Goal: Communication & Community: Ask a question

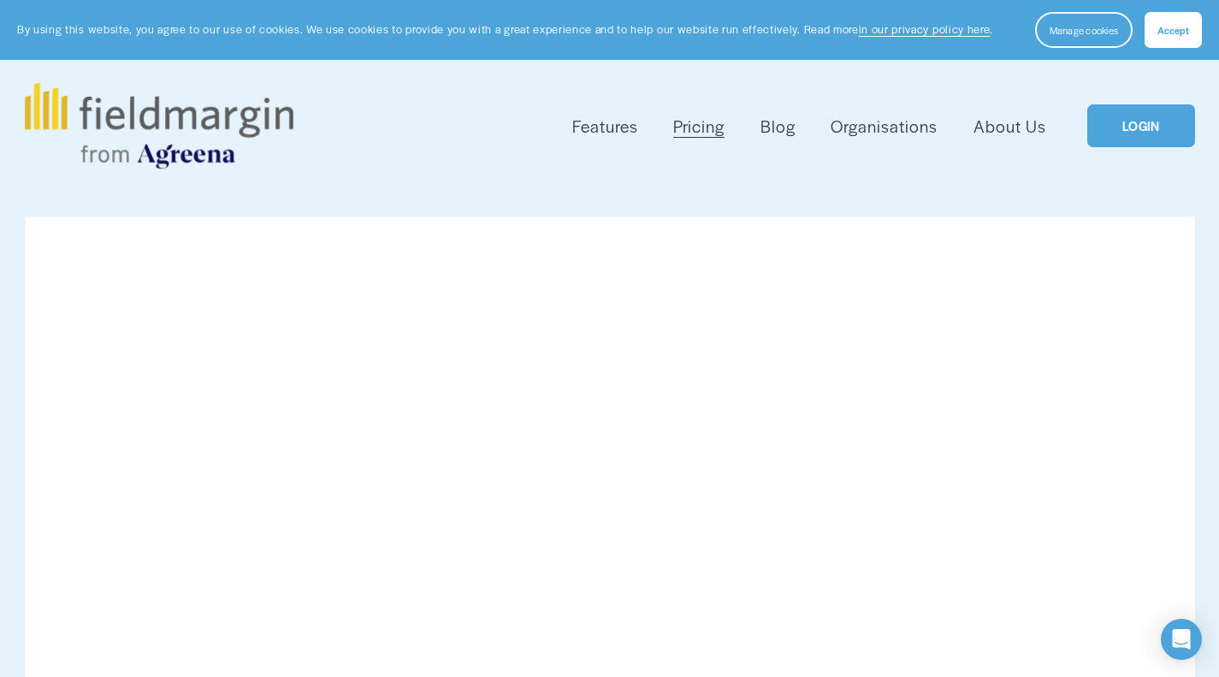
click at [1164, 27] on span "Accept" at bounding box center [1174, 30] width 32 height 14
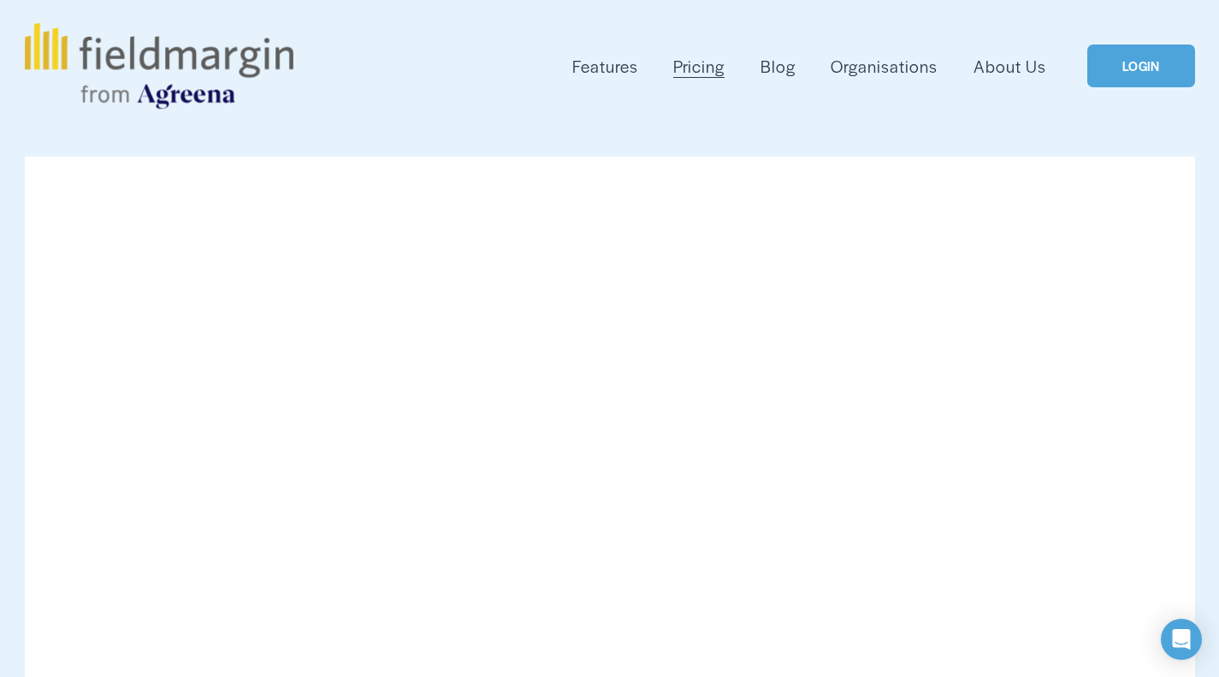
click at [1128, 67] on link "LOGIN" at bounding box center [1140, 66] width 107 height 44
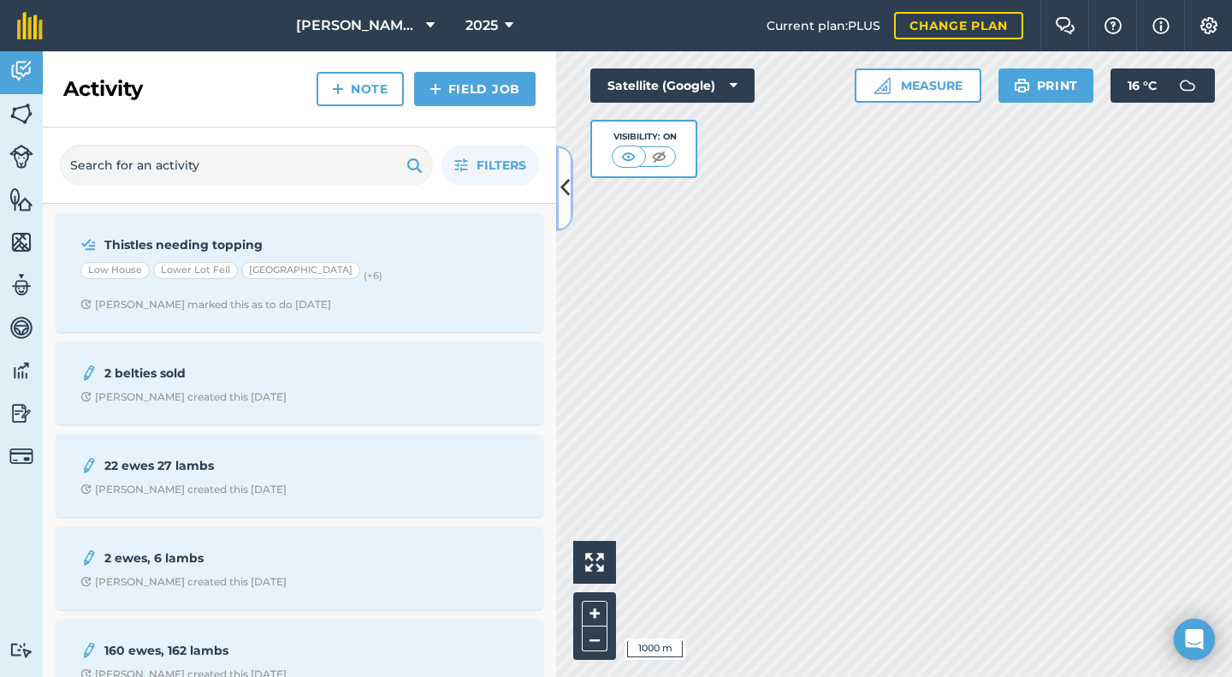
click at [566, 189] on icon at bounding box center [564, 188] width 9 height 30
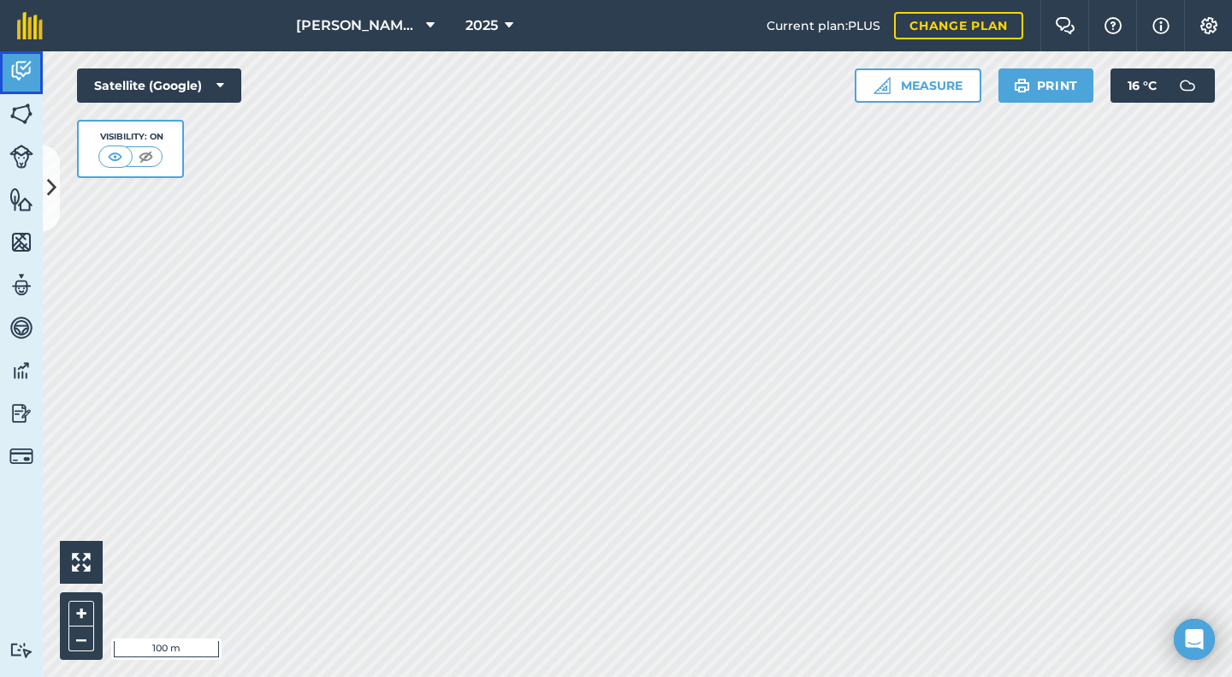
click at [24, 69] on img at bounding box center [21, 71] width 24 height 26
click at [21, 115] on img at bounding box center [21, 114] width 24 height 26
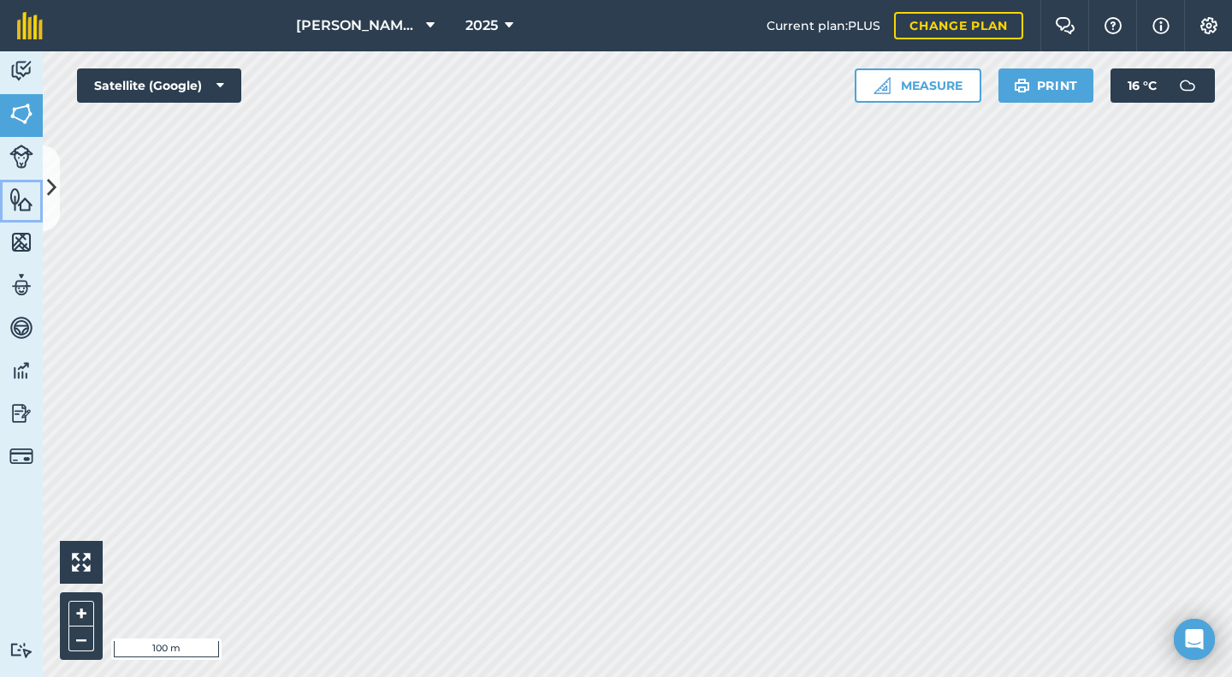
click at [25, 203] on img at bounding box center [21, 200] width 24 height 26
click at [32, 246] on img at bounding box center [21, 242] width 24 height 26
click at [25, 286] on img at bounding box center [21, 285] width 24 height 26
click at [24, 329] on img at bounding box center [21, 328] width 24 height 26
click at [21, 376] on img at bounding box center [21, 371] width 24 height 26
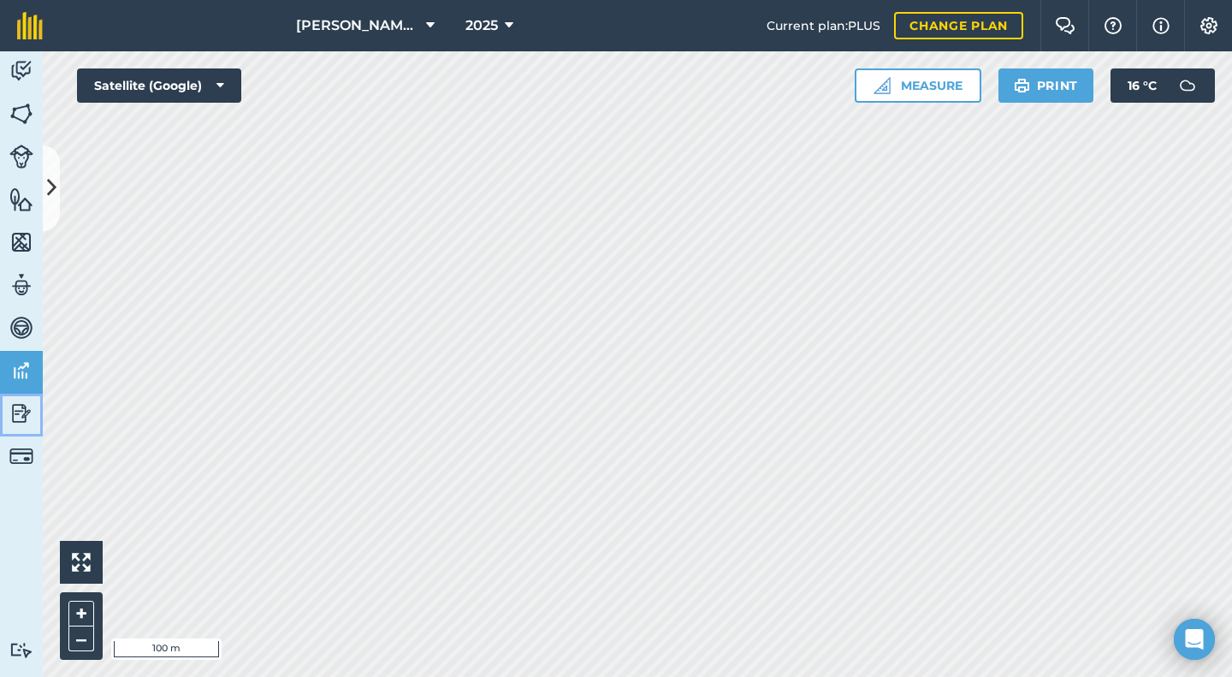
click at [33, 412] on link "Reporting" at bounding box center [21, 415] width 43 height 43
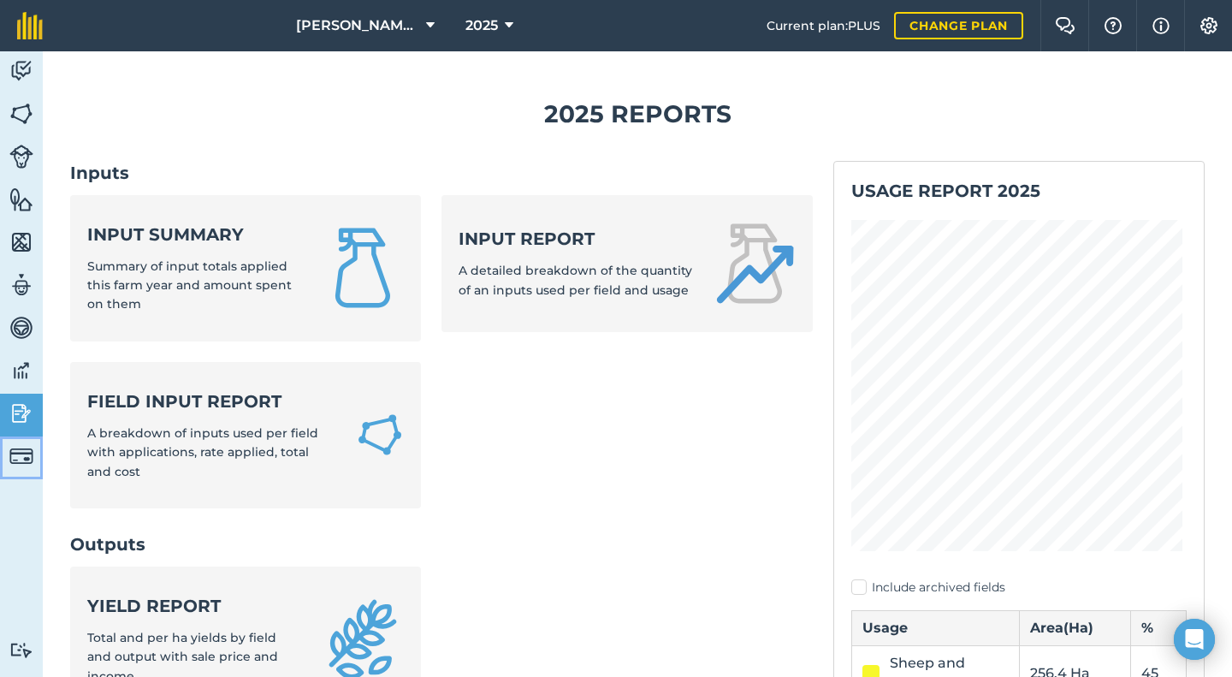
click at [27, 453] on img at bounding box center [21, 456] width 24 height 24
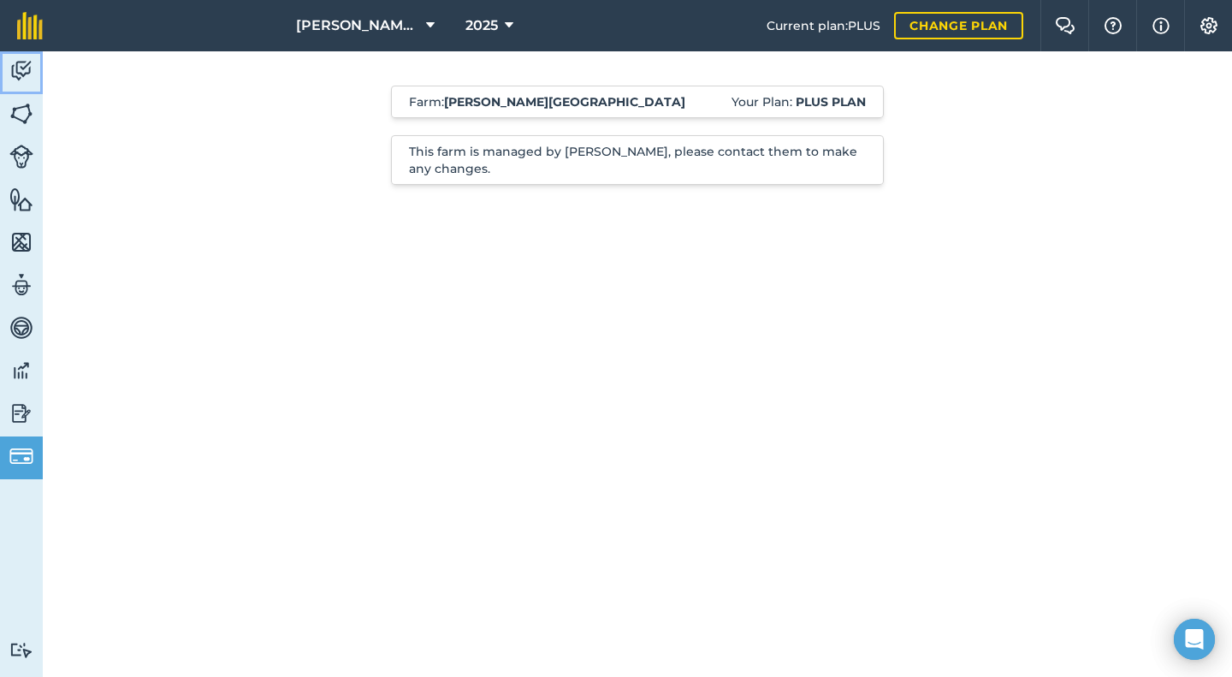
click at [27, 62] on img at bounding box center [21, 71] width 24 height 26
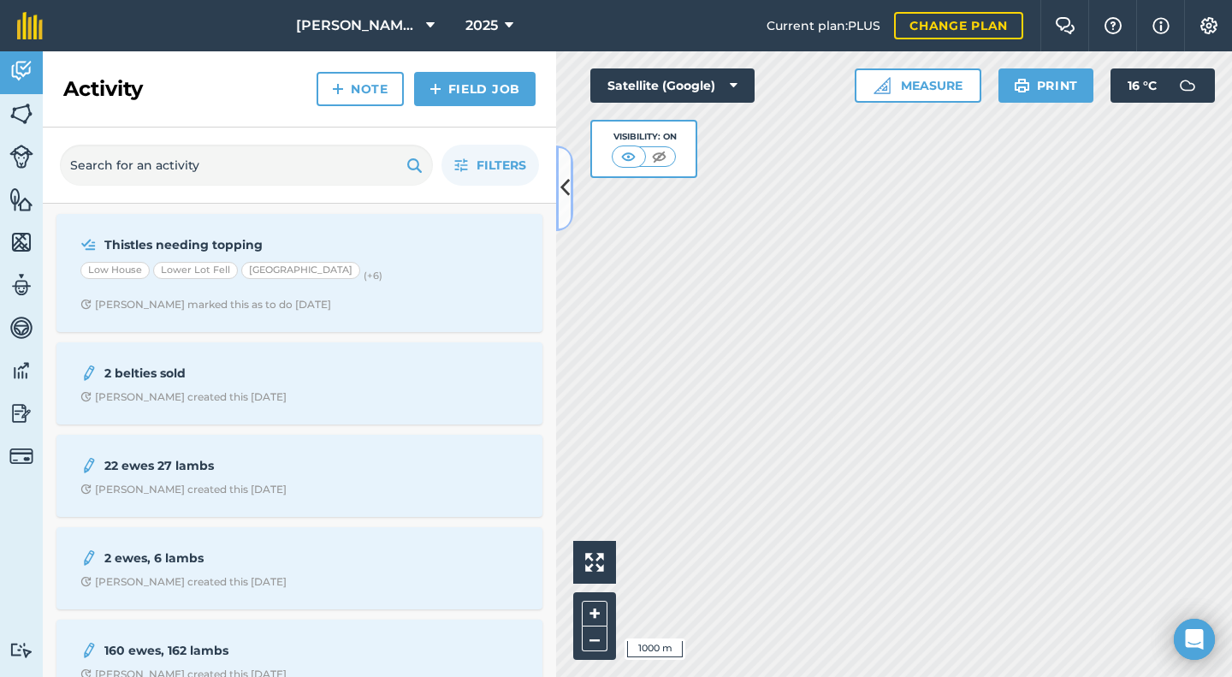
click at [563, 187] on icon at bounding box center [564, 188] width 9 height 30
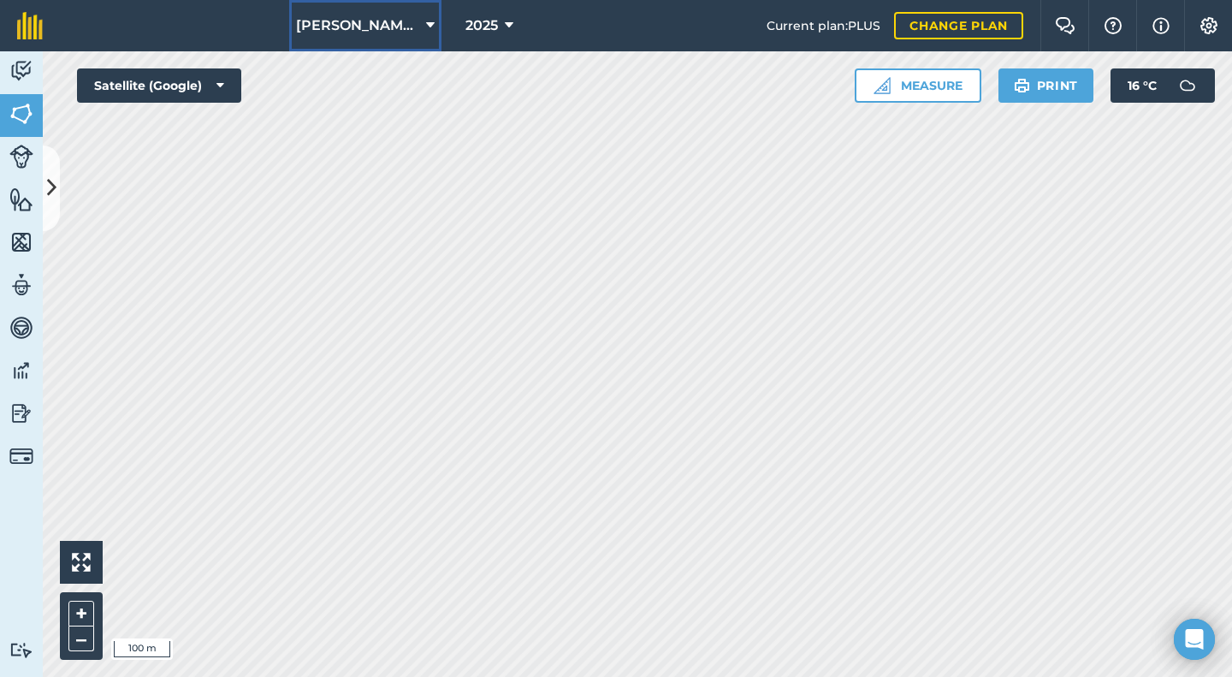
click at [423, 25] on button "[PERSON_NAME][GEOGRAPHIC_DATA]" at bounding box center [365, 25] width 152 height 51
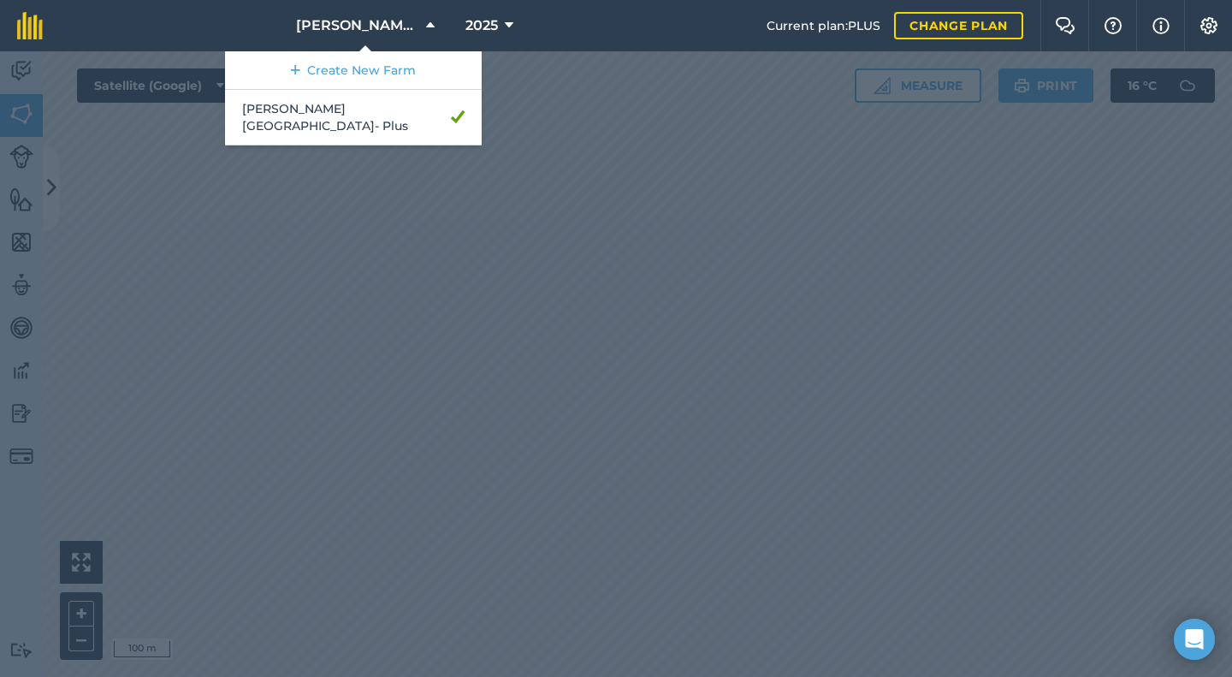
click at [521, 287] on div at bounding box center [616, 363] width 1232 height 625
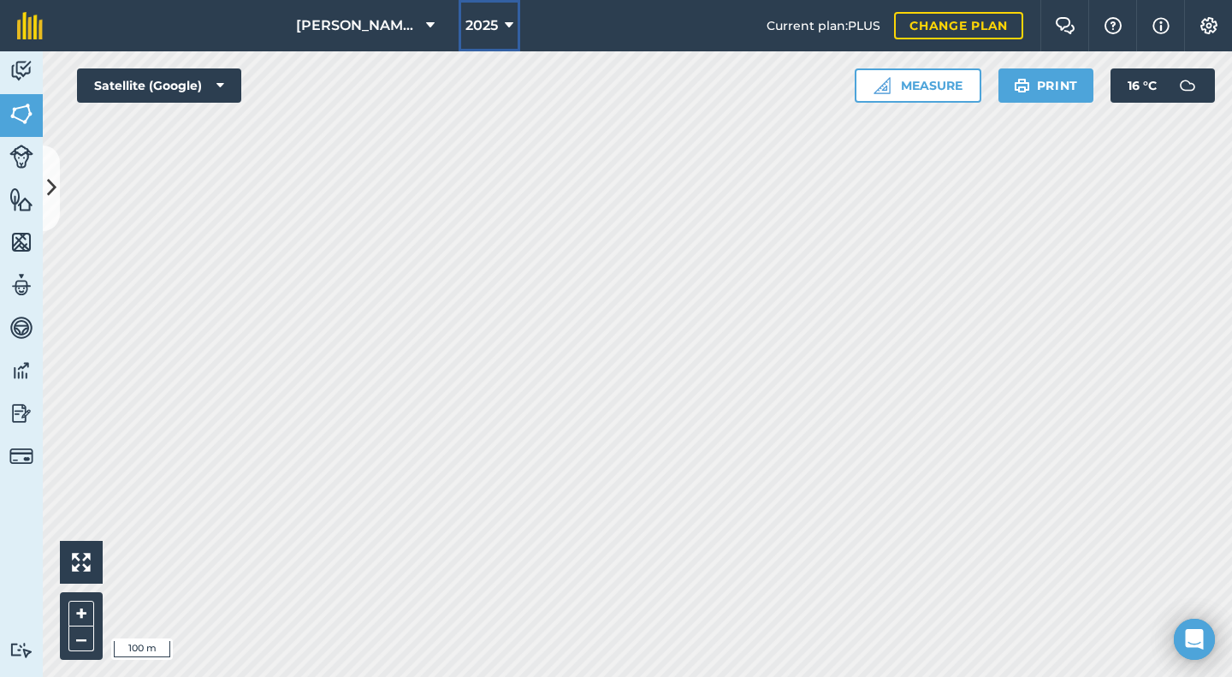
click at [510, 21] on icon at bounding box center [509, 25] width 9 height 21
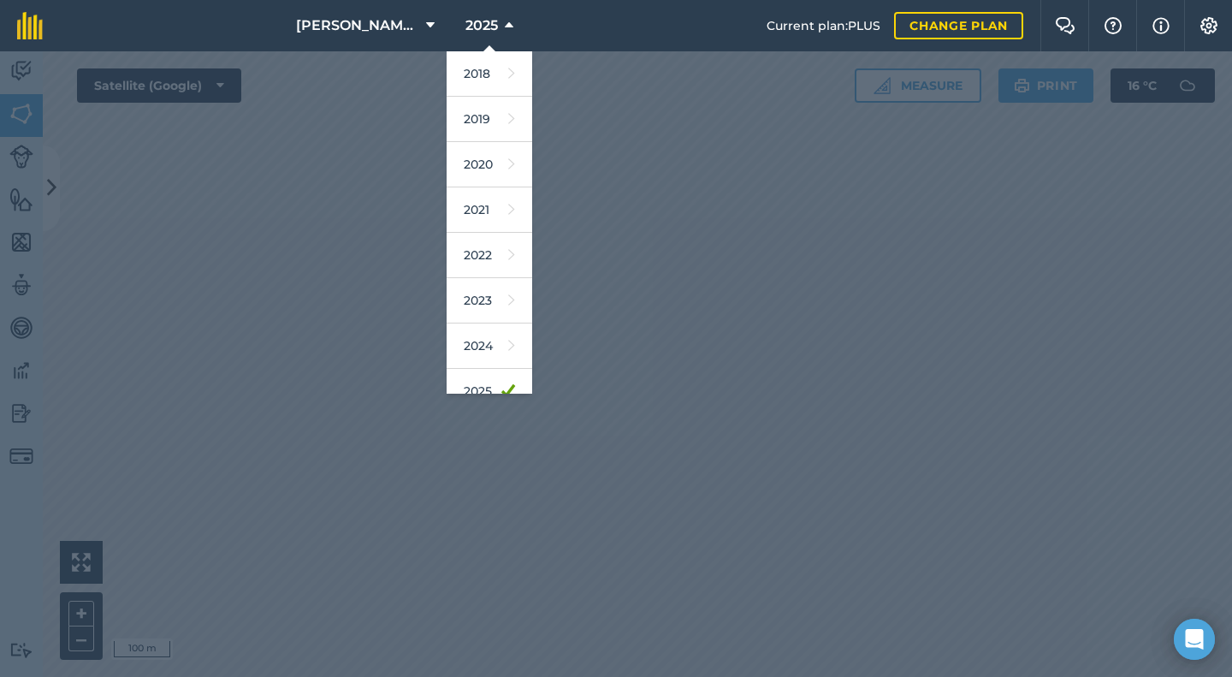
click at [652, 352] on div at bounding box center [616, 363] width 1232 height 625
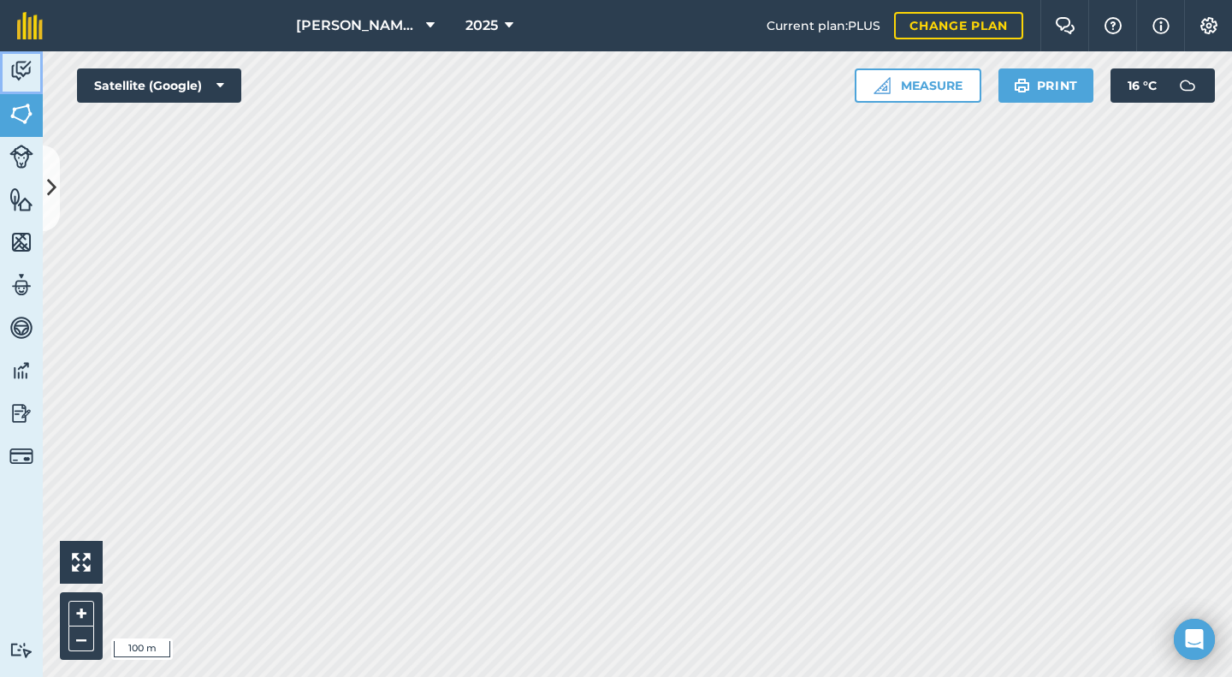
click at [20, 67] on img at bounding box center [21, 71] width 24 height 26
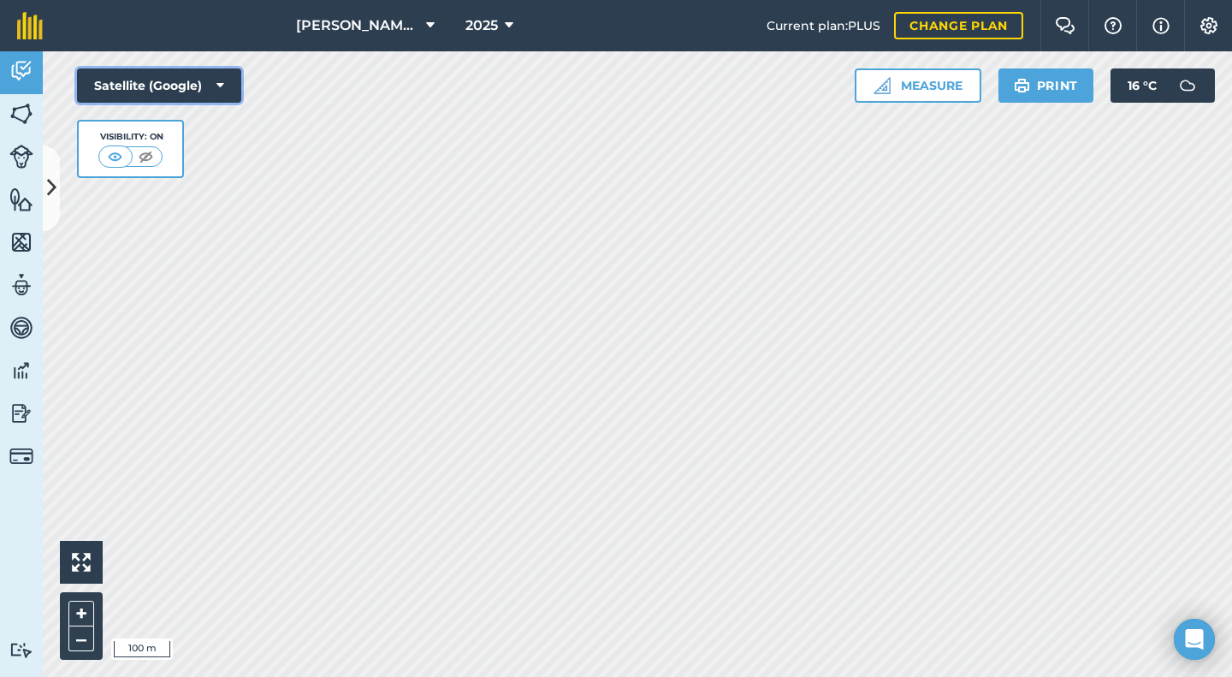
click at [221, 83] on icon at bounding box center [220, 85] width 8 height 17
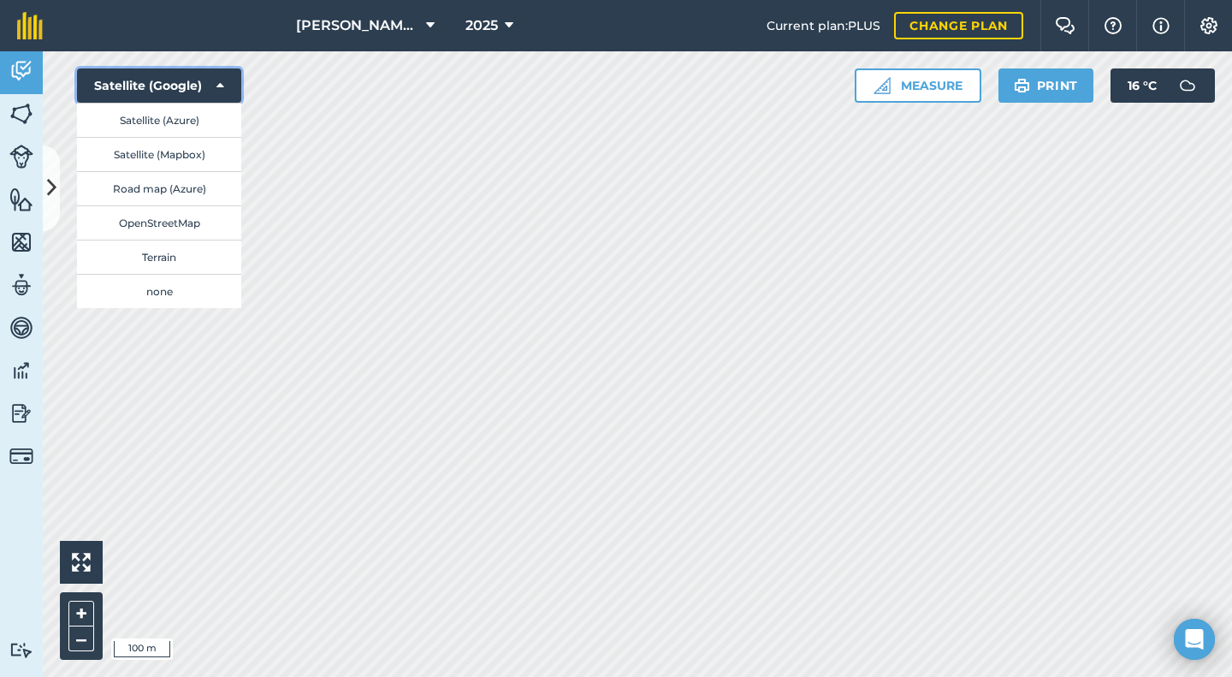
click at [221, 83] on icon at bounding box center [220, 85] width 8 height 17
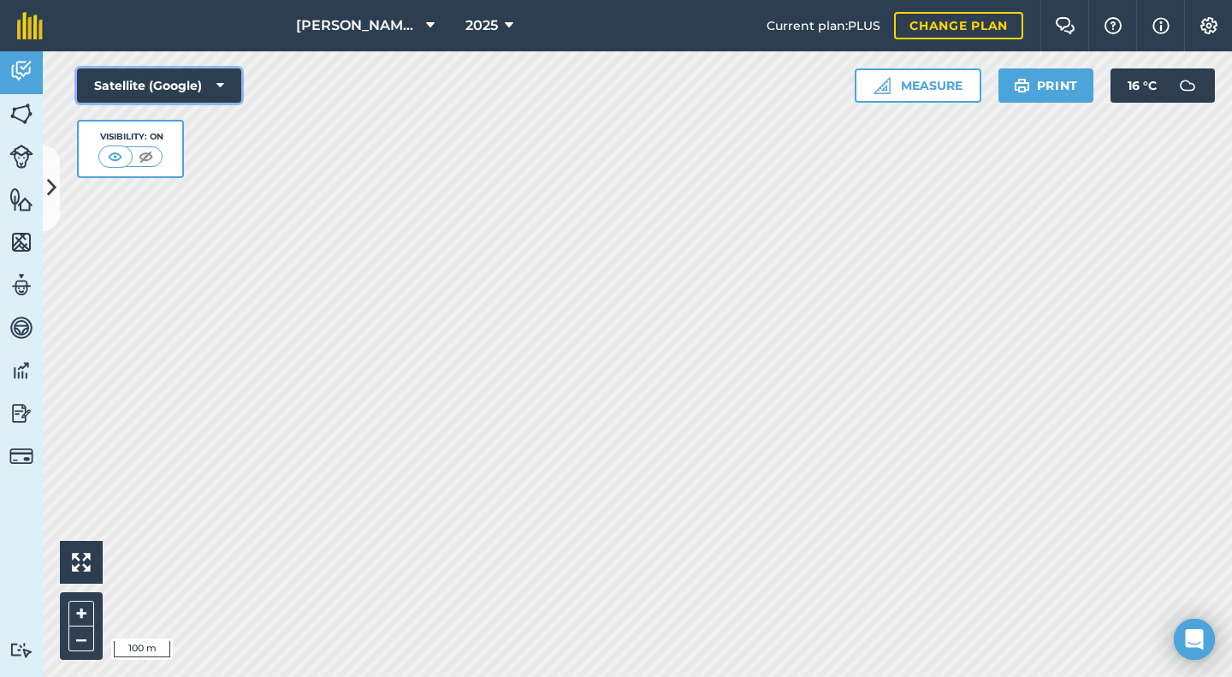
click at [221, 83] on icon at bounding box center [220, 85] width 8 height 17
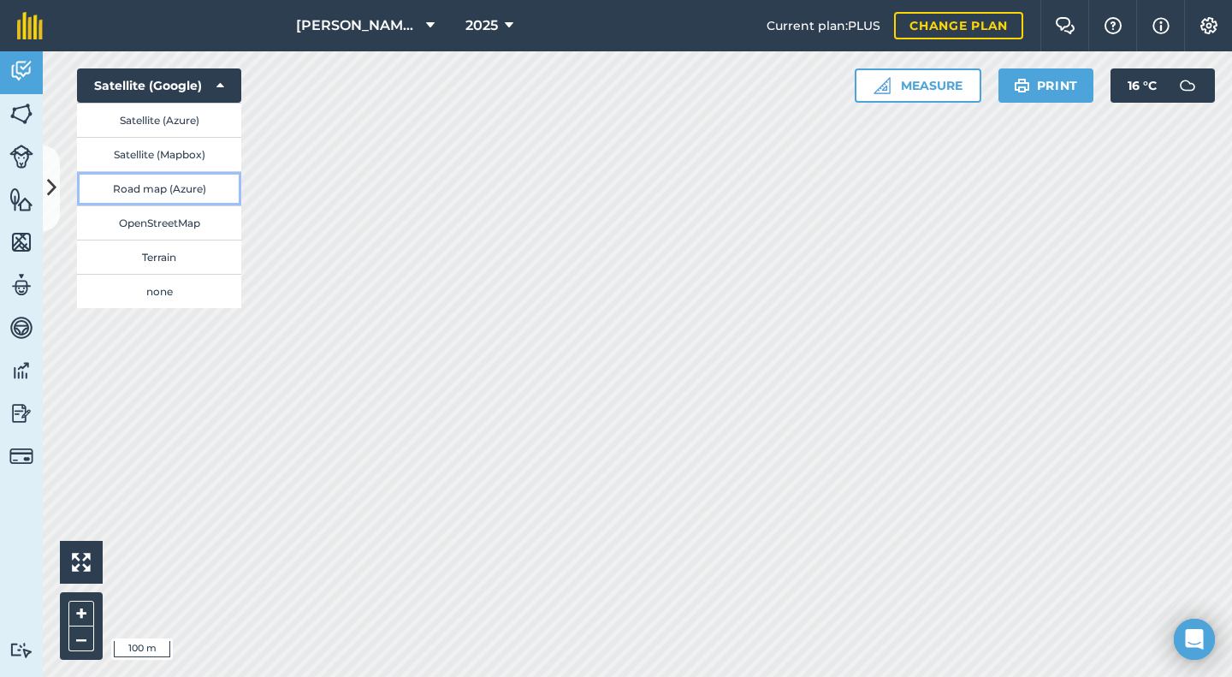
click at [163, 189] on button "Road map (Azure)" at bounding box center [159, 188] width 164 height 34
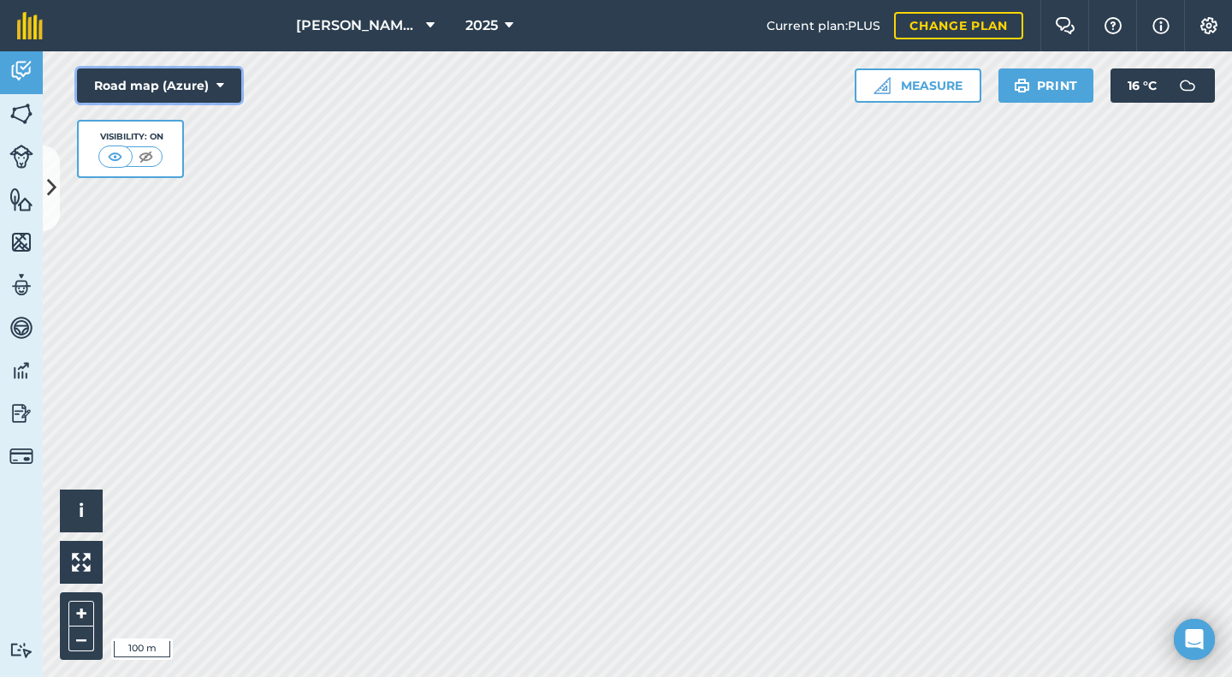
click at [221, 90] on icon at bounding box center [220, 85] width 8 height 17
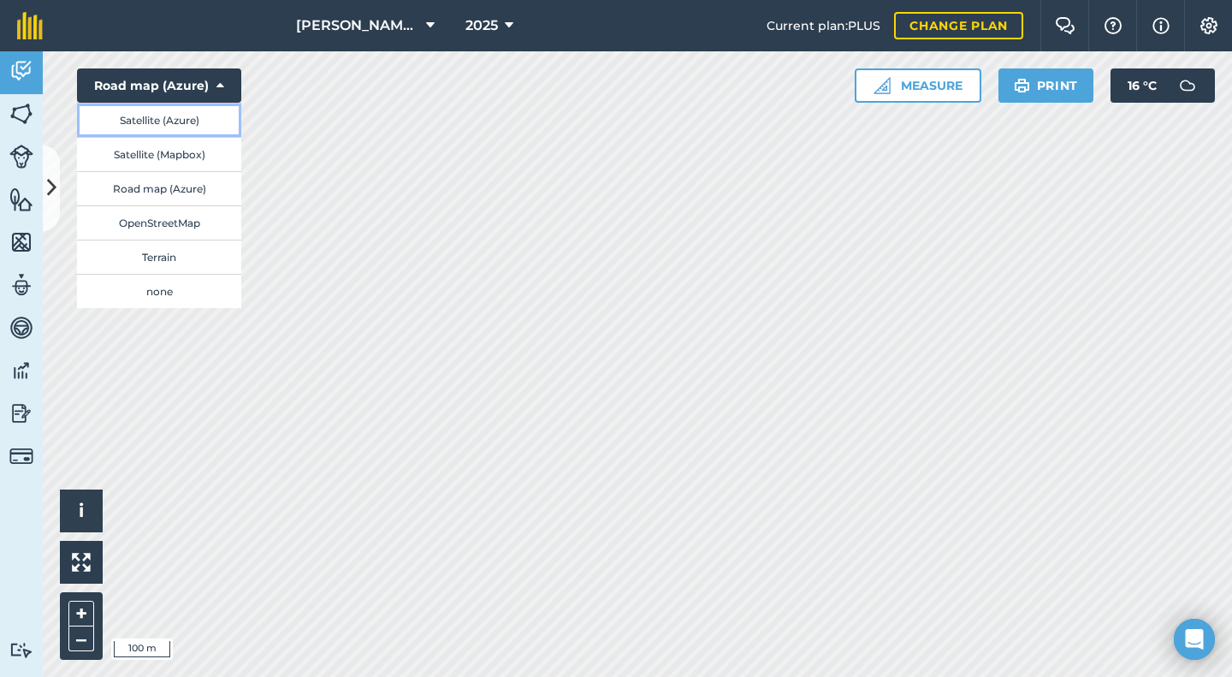
click at [161, 122] on button "Satellite (Azure)" at bounding box center [159, 120] width 164 height 34
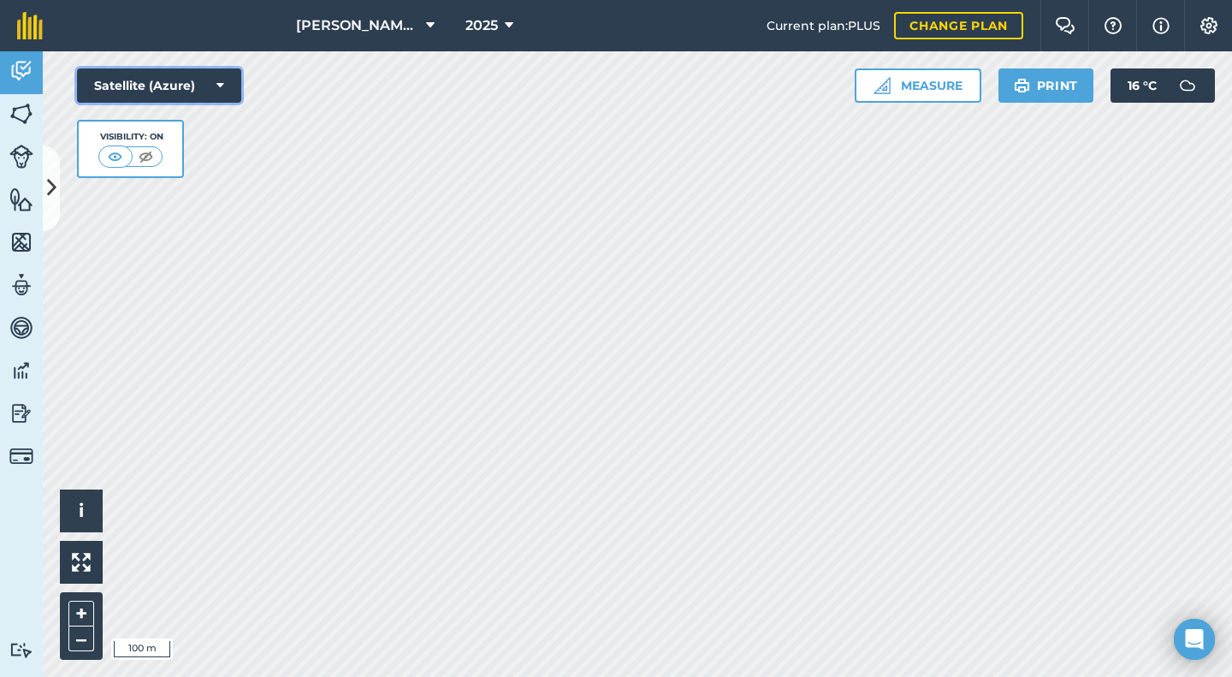
click at [213, 90] on button "Satellite (Azure)" at bounding box center [159, 85] width 164 height 34
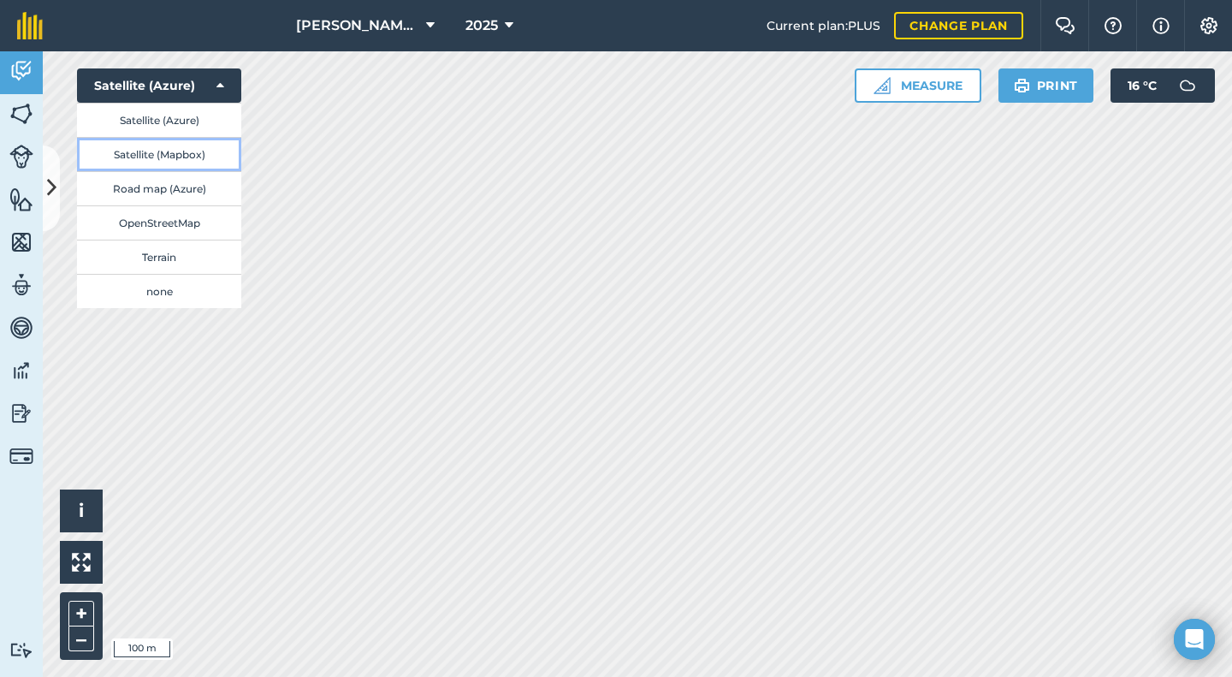
click at [157, 146] on button "Satellite (Mapbox)" at bounding box center [159, 154] width 164 height 34
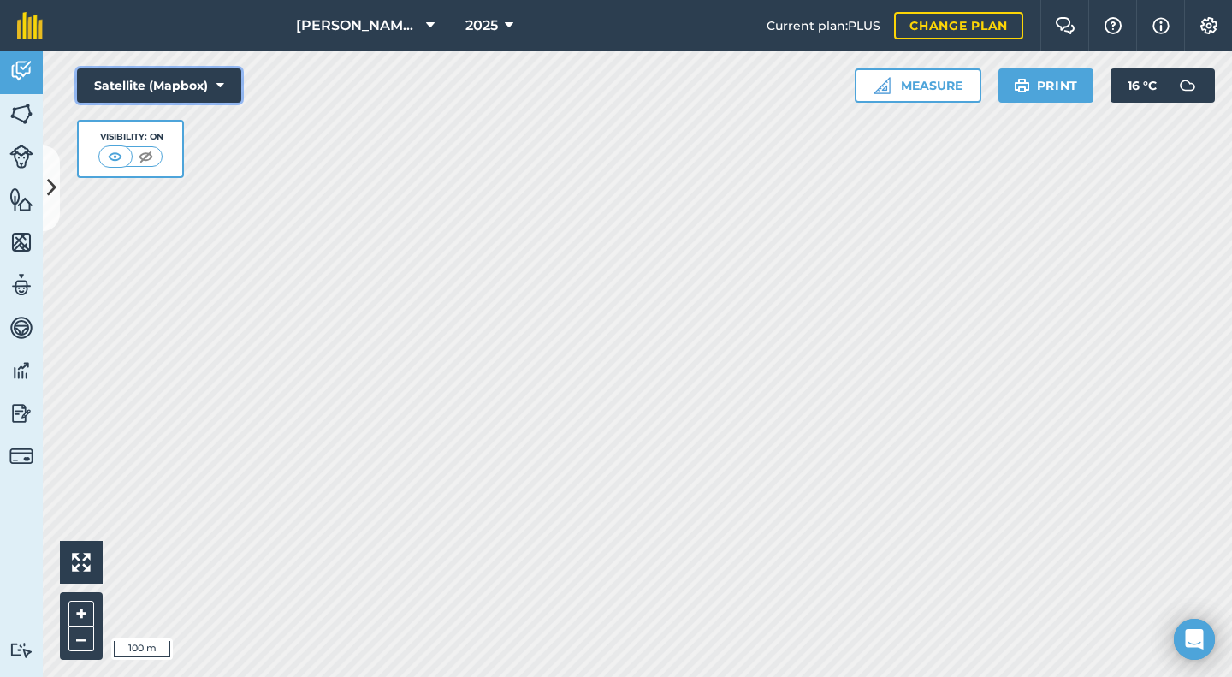
click at [224, 83] on button "Satellite (Mapbox)" at bounding box center [159, 85] width 164 height 34
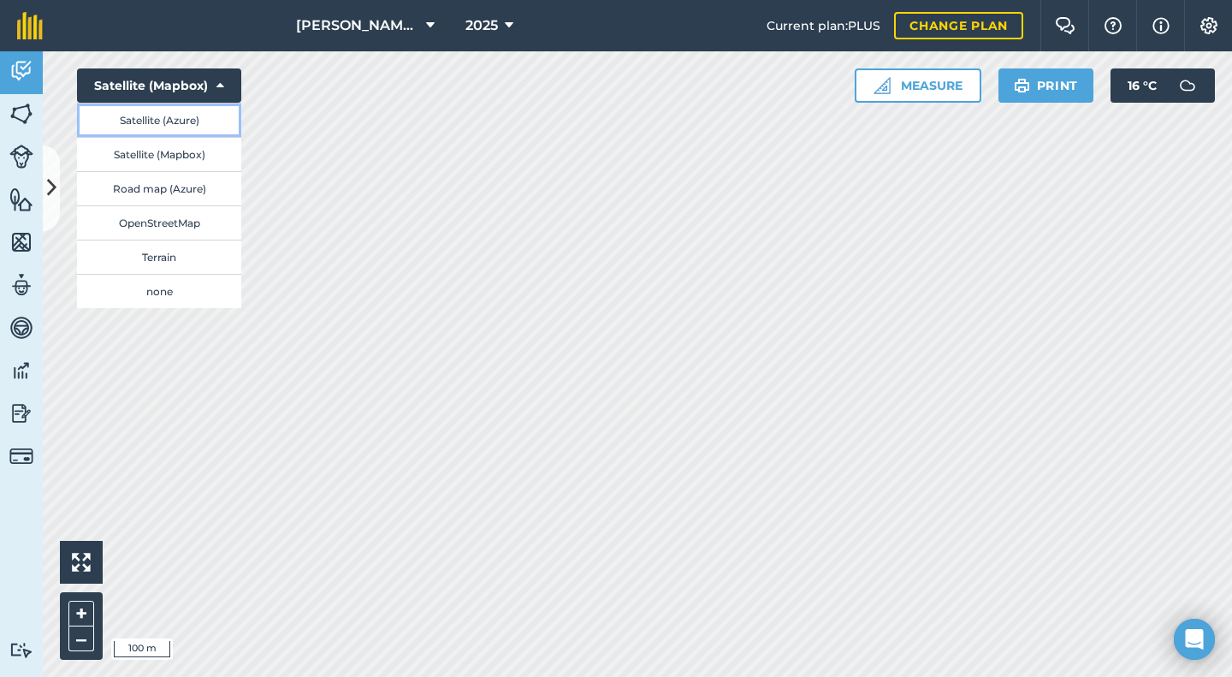
click at [162, 122] on button "Satellite (Azure)" at bounding box center [159, 120] width 164 height 34
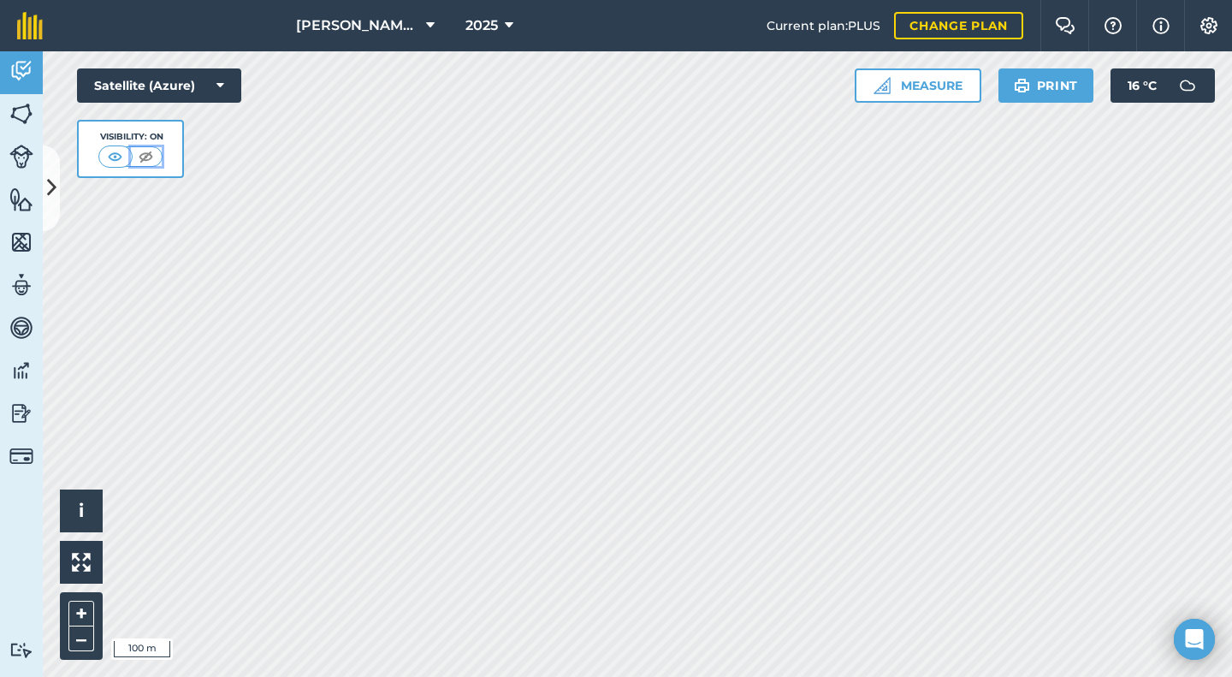
click at [148, 157] on img at bounding box center [145, 156] width 21 height 17
click at [115, 155] on img at bounding box center [115, 156] width 21 height 17
click at [25, 241] on img at bounding box center [21, 242] width 24 height 26
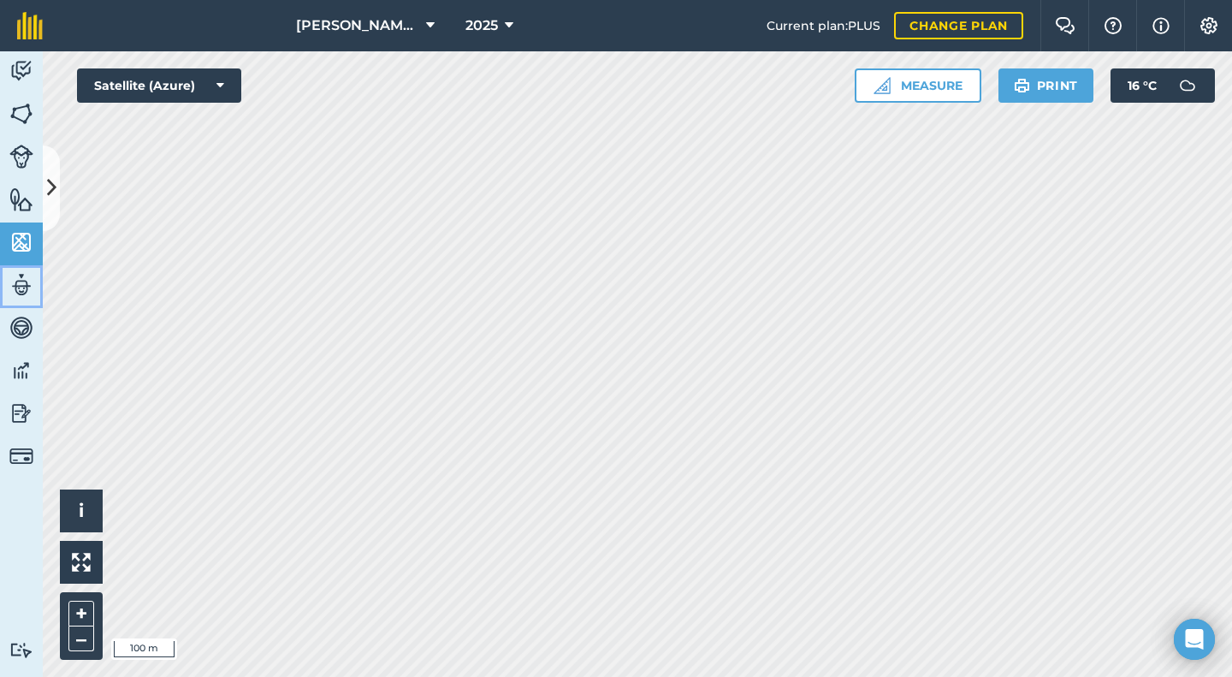
click at [21, 279] on img at bounding box center [21, 285] width 24 height 26
click at [1104, 23] on img at bounding box center [1113, 25] width 21 height 17
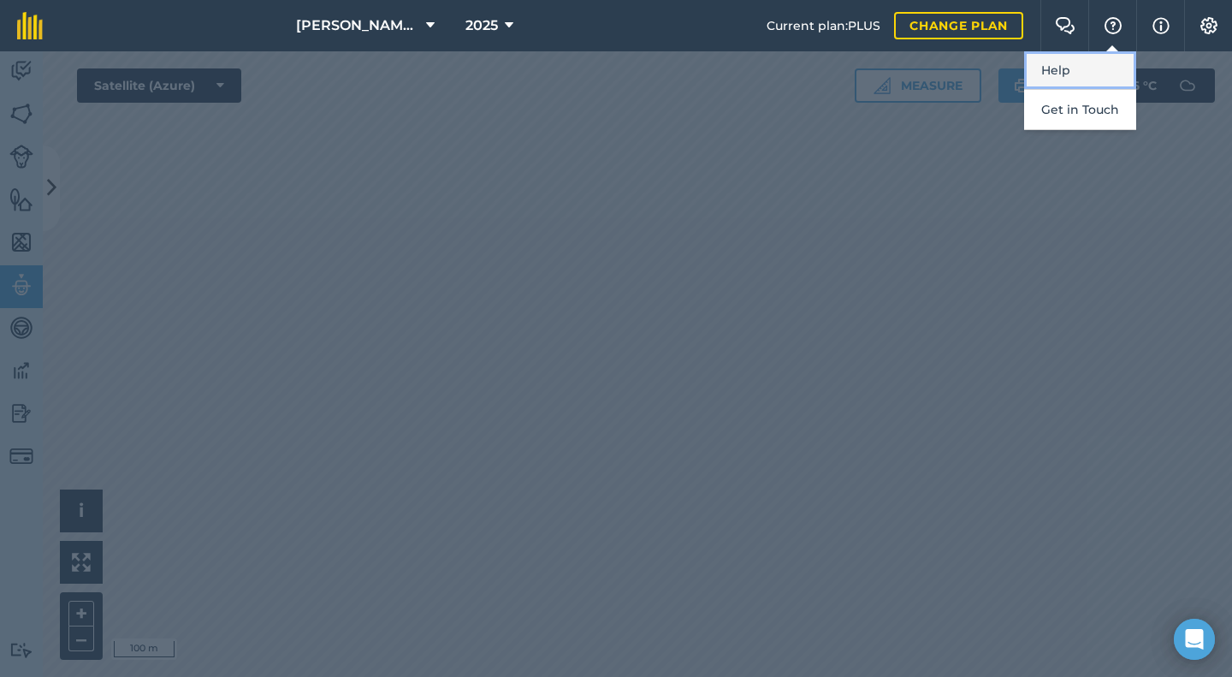
click at [1077, 53] on link "Help" at bounding box center [1080, 70] width 112 height 38
click at [1164, 25] on img at bounding box center [1160, 25] width 17 height 21
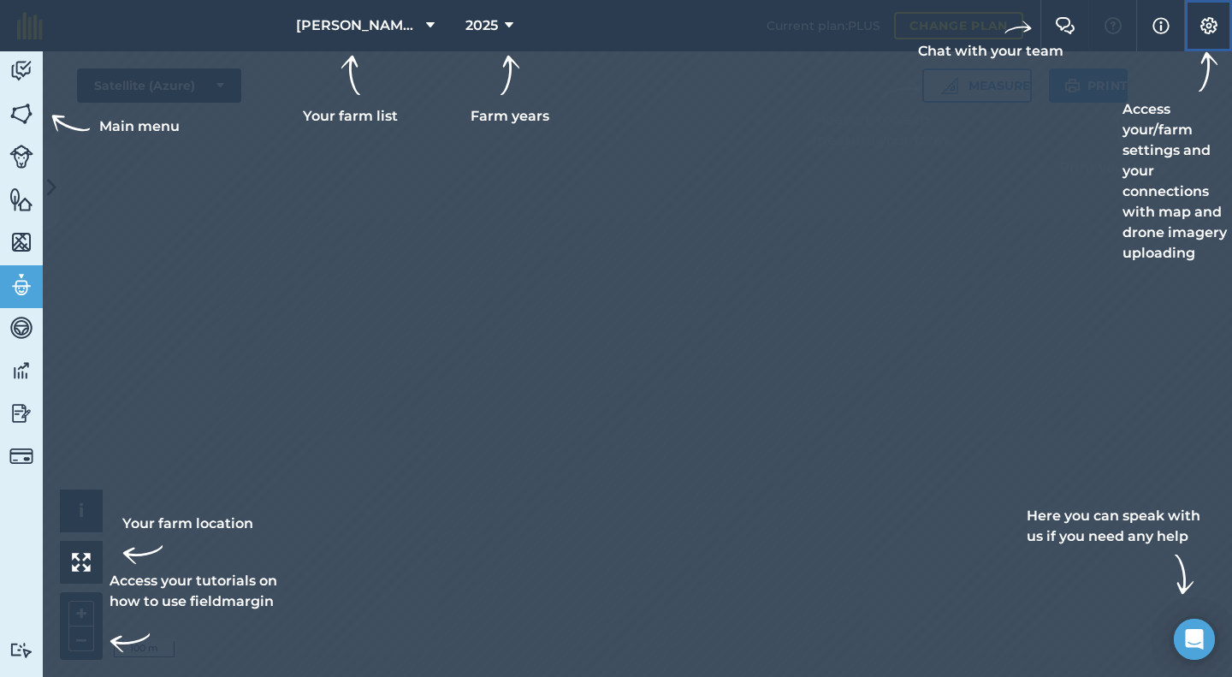
click at [1211, 27] on img at bounding box center [1209, 25] width 21 height 17
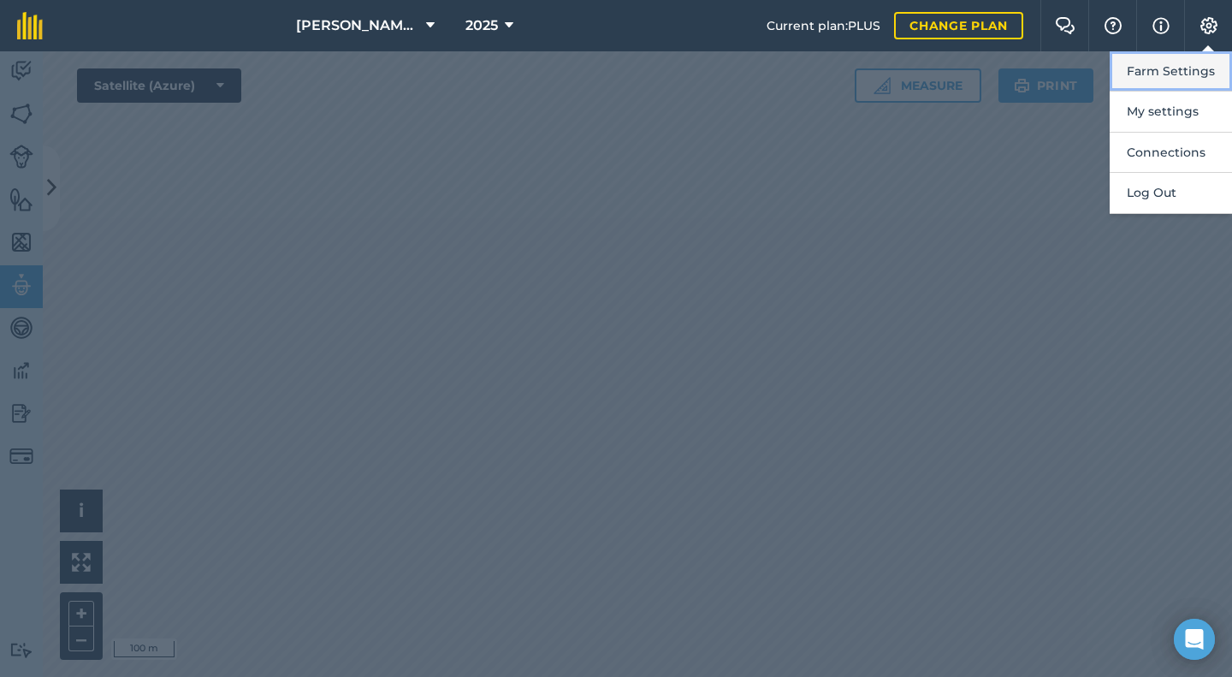
click at [1171, 74] on button "Farm Settings" at bounding box center [1171, 71] width 122 height 40
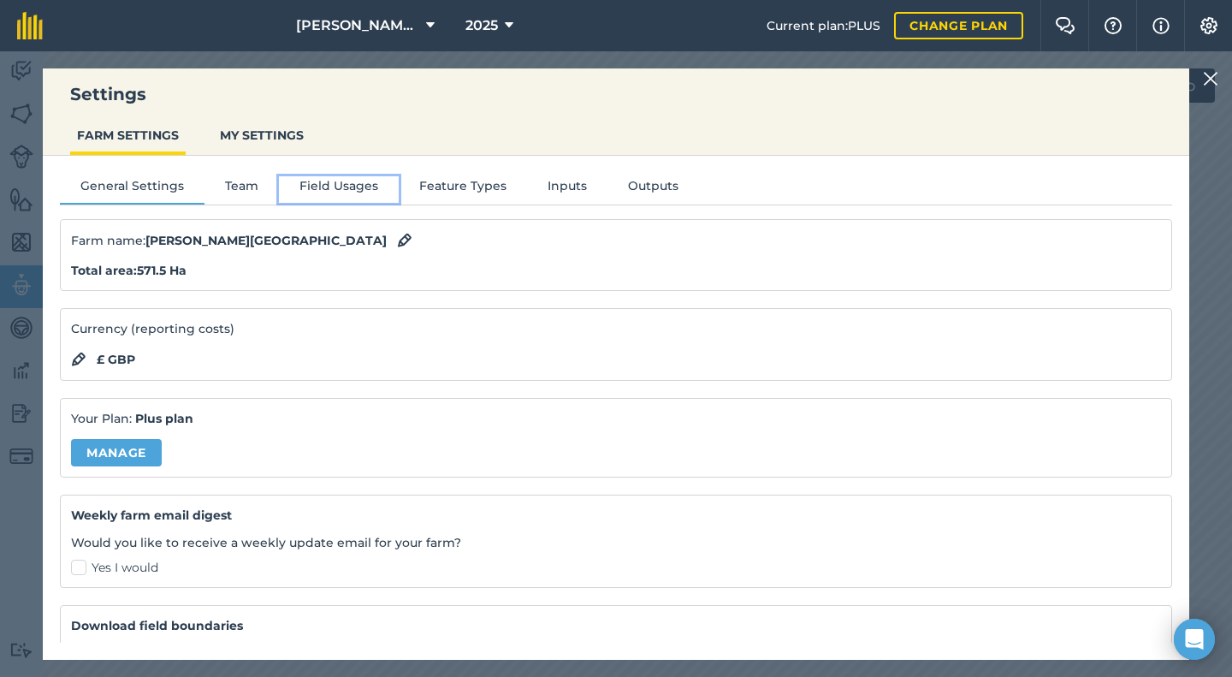
click at [338, 188] on button "Field Usages" at bounding box center [339, 189] width 120 height 26
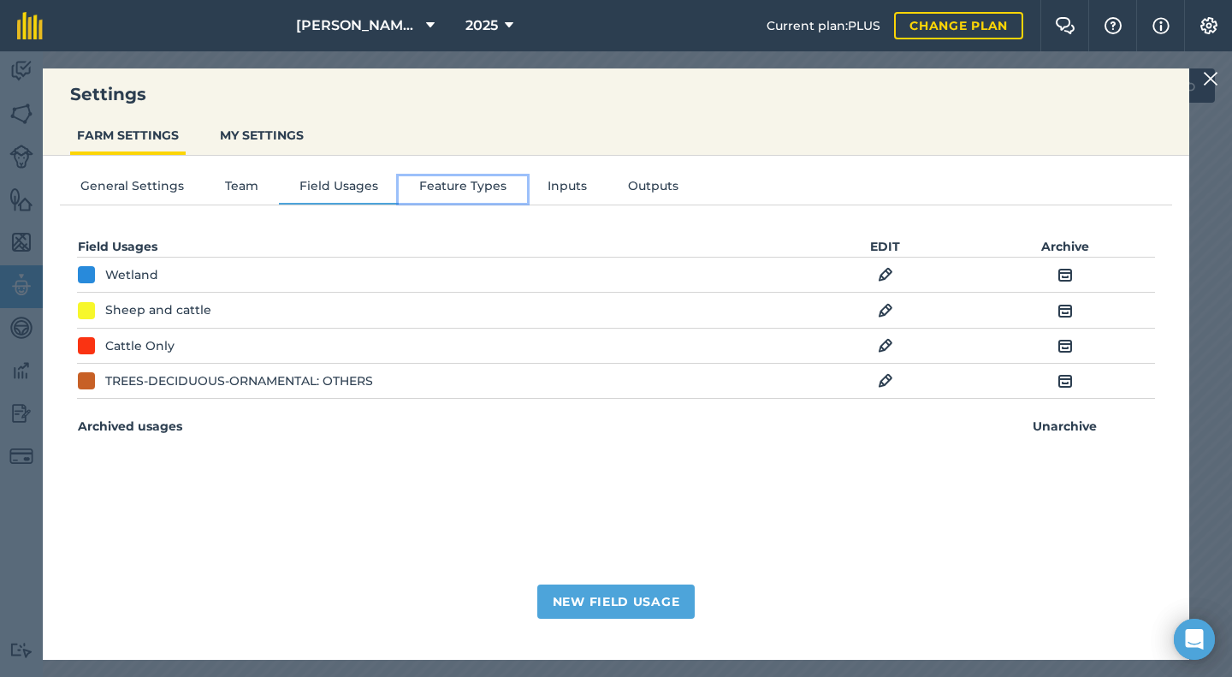
click at [471, 185] on button "Feature Types" at bounding box center [463, 189] width 128 height 26
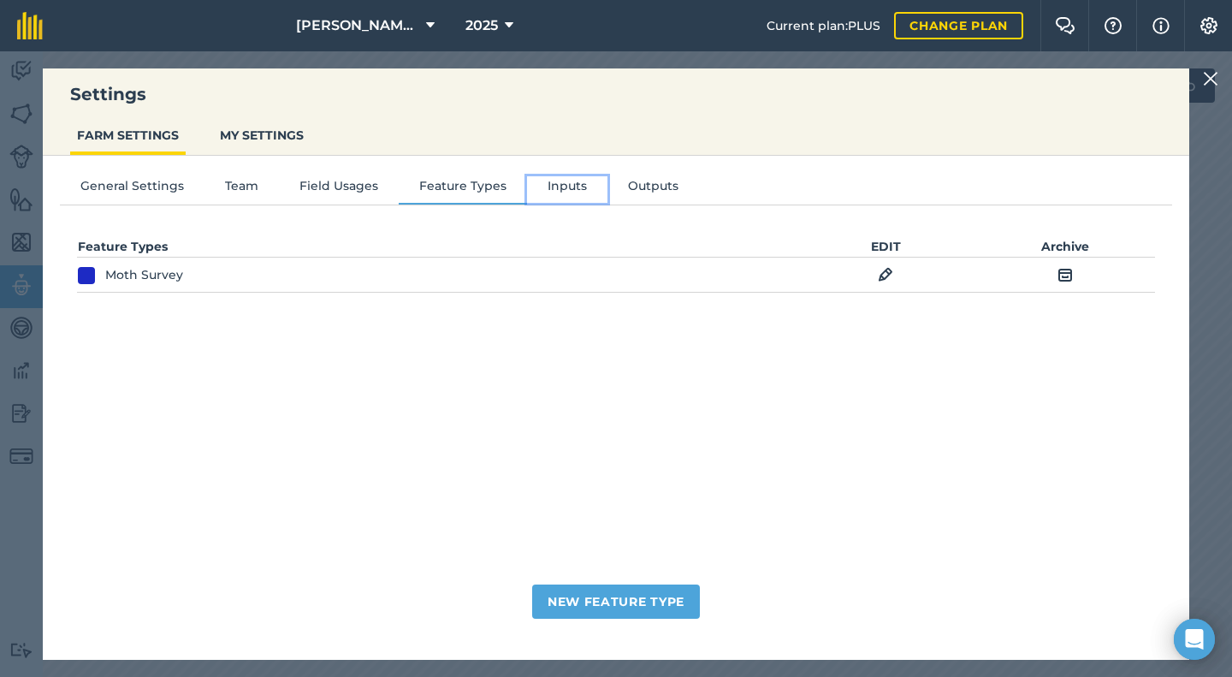
click at [558, 188] on button "Inputs" at bounding box center [567, 189] width 80 height 26
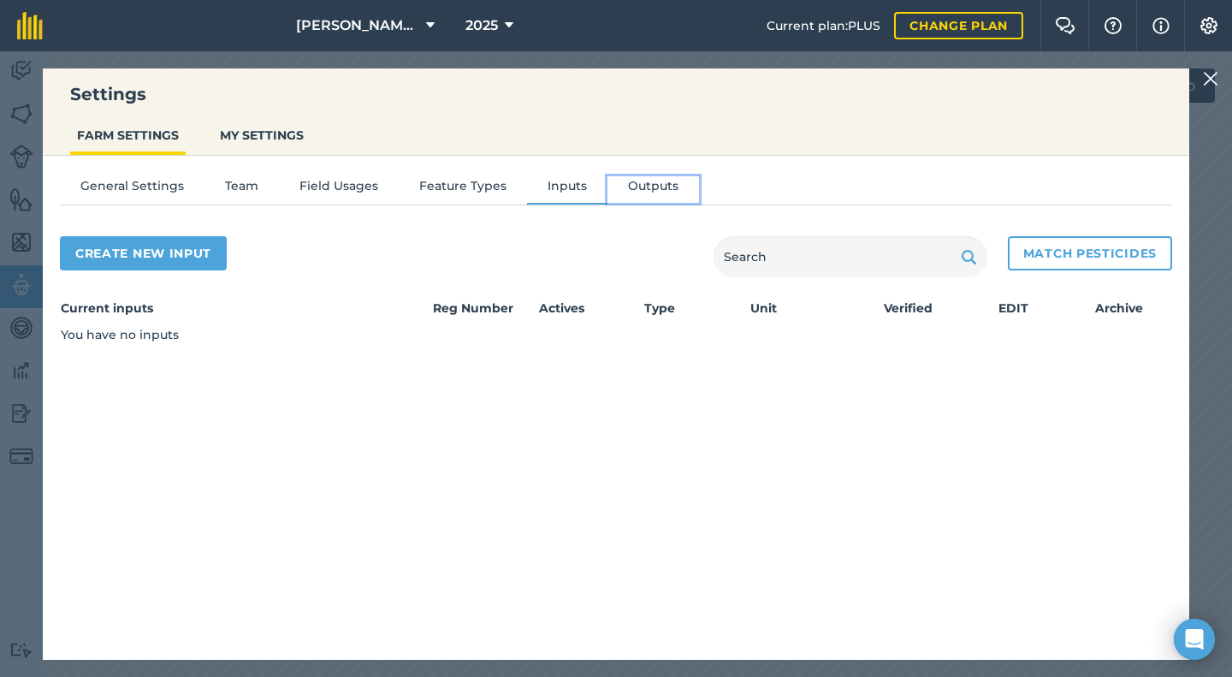
click at [616, 187] on button "Outputs" at bounding box center [653, 189] width 92 height 26
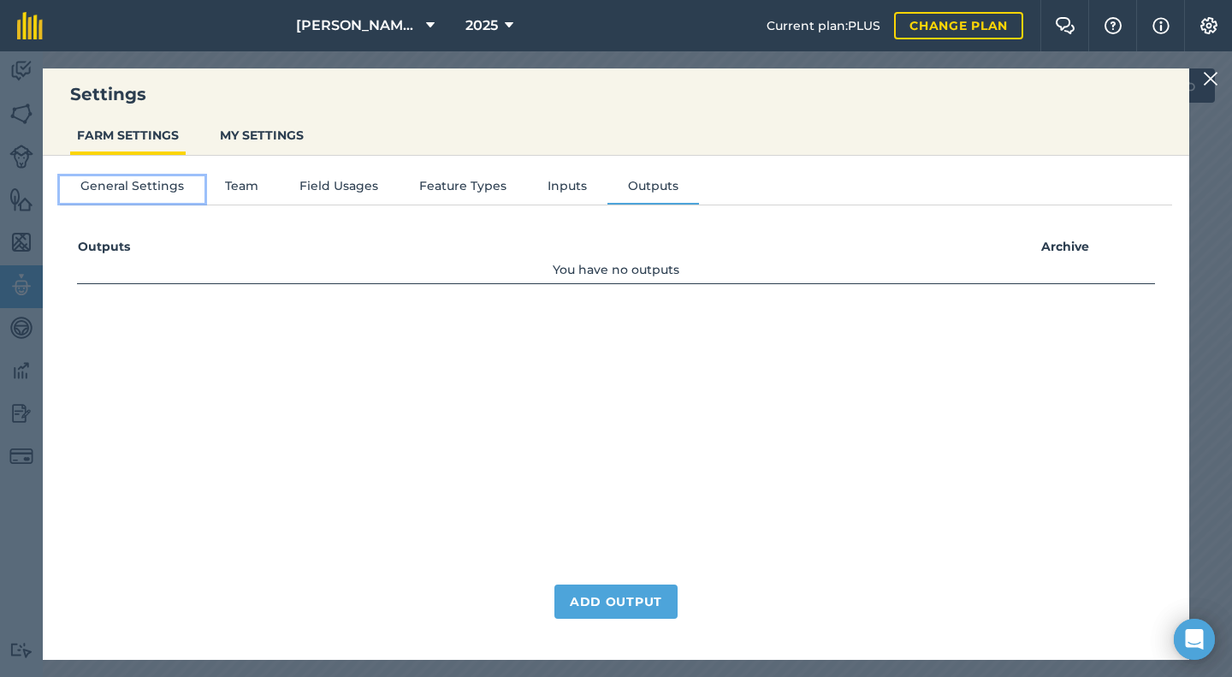
click at [169, 193] on button "General Settings" at bounding box center [132, 189] width 145 height 26
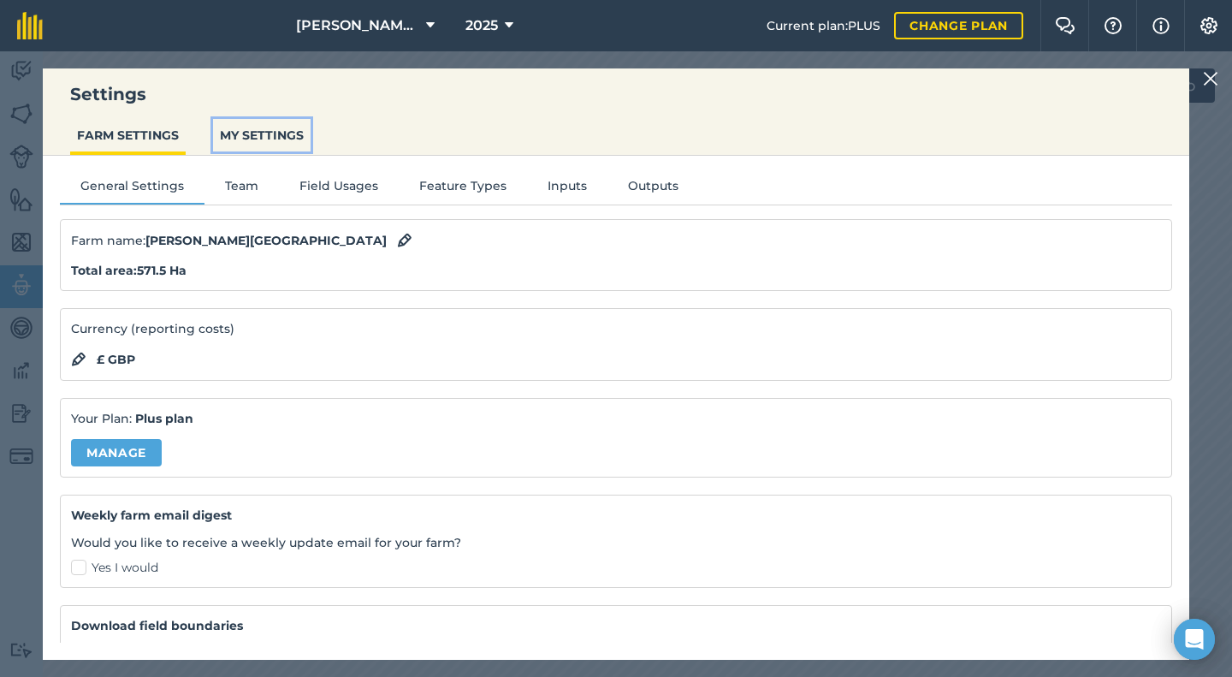
click at [245, 142] on button "MY SETTINGS" at bounding box center [262, 135] width 98 height 33
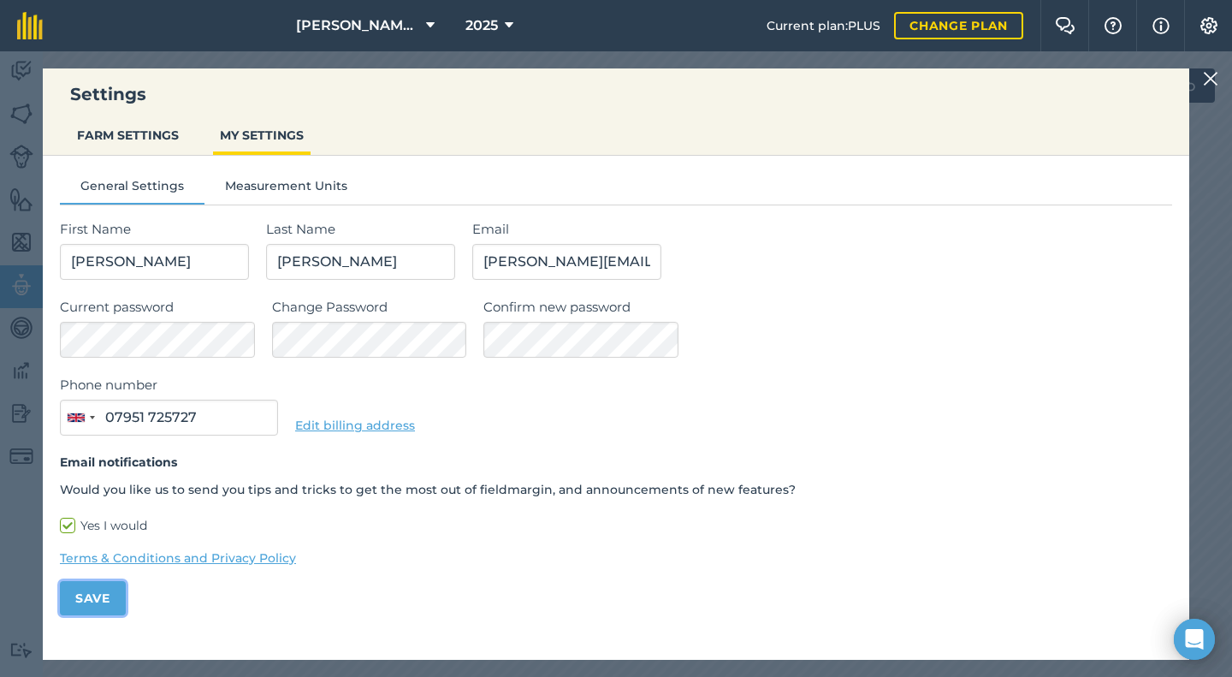
click at [85, 595] on button "Save" at bounding box center [93, 598] width 66 height 34
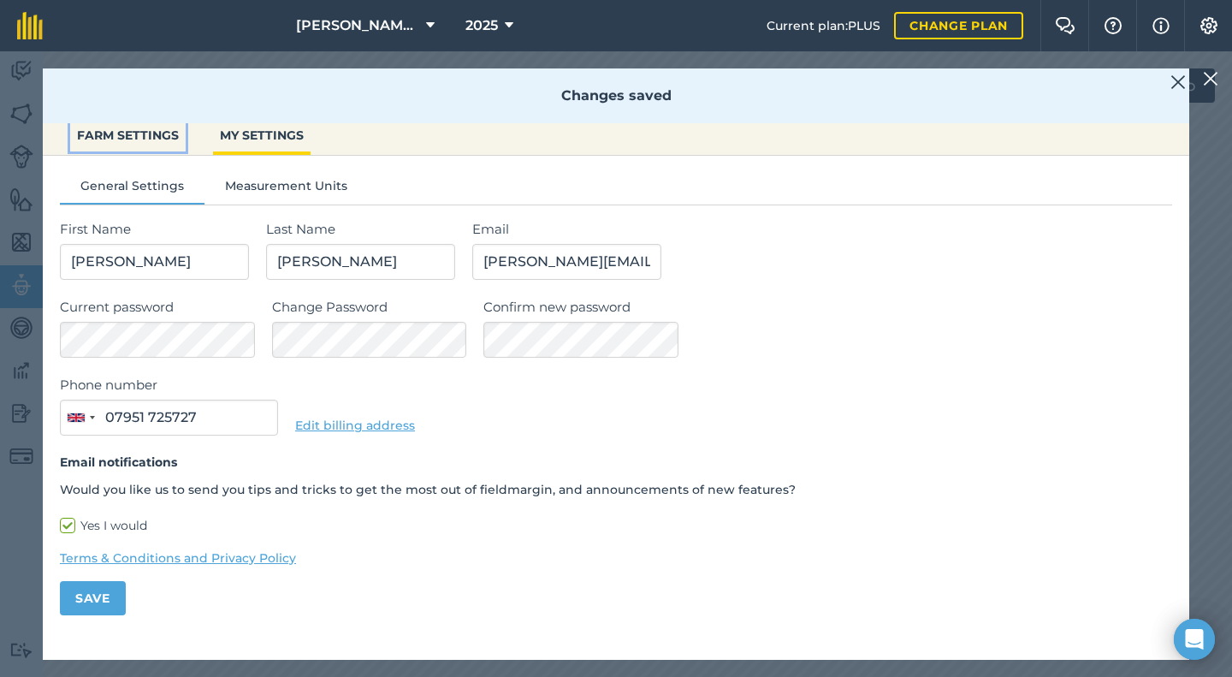
click at [122, 142] on button "FARM SETTINGS" at bounding box center [127, 135] width 115 height 33
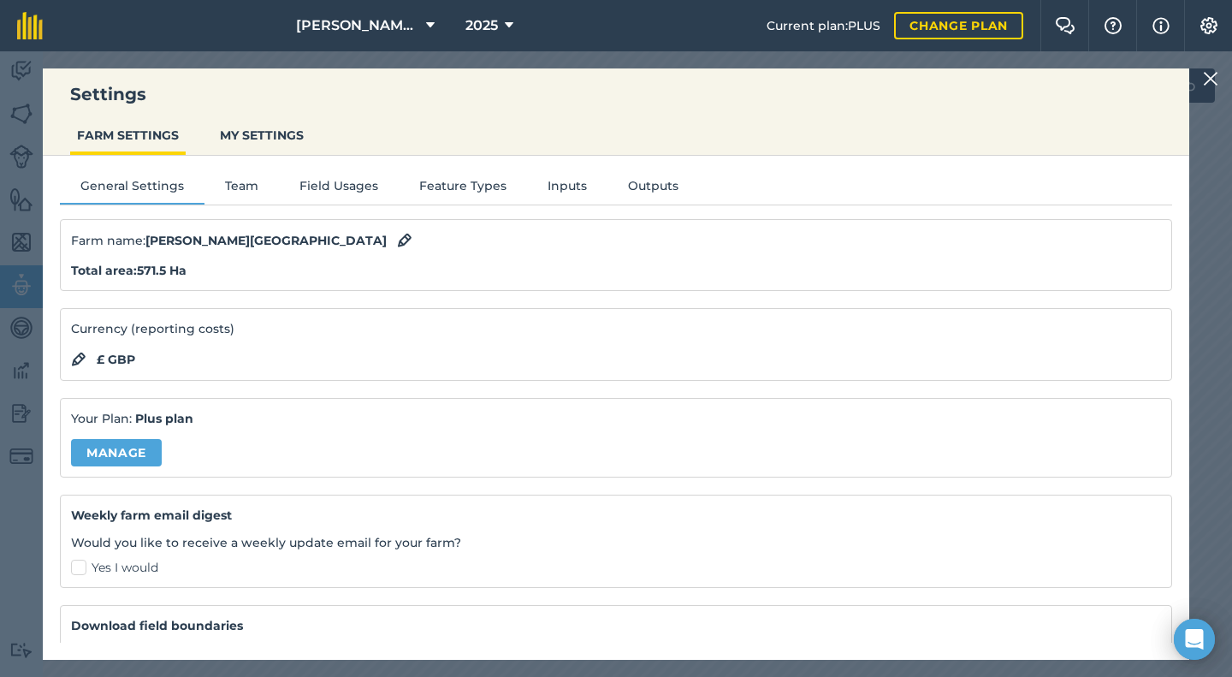
click at [1204, 75] on img at bounding box center [1210, 78] width 15 height 21
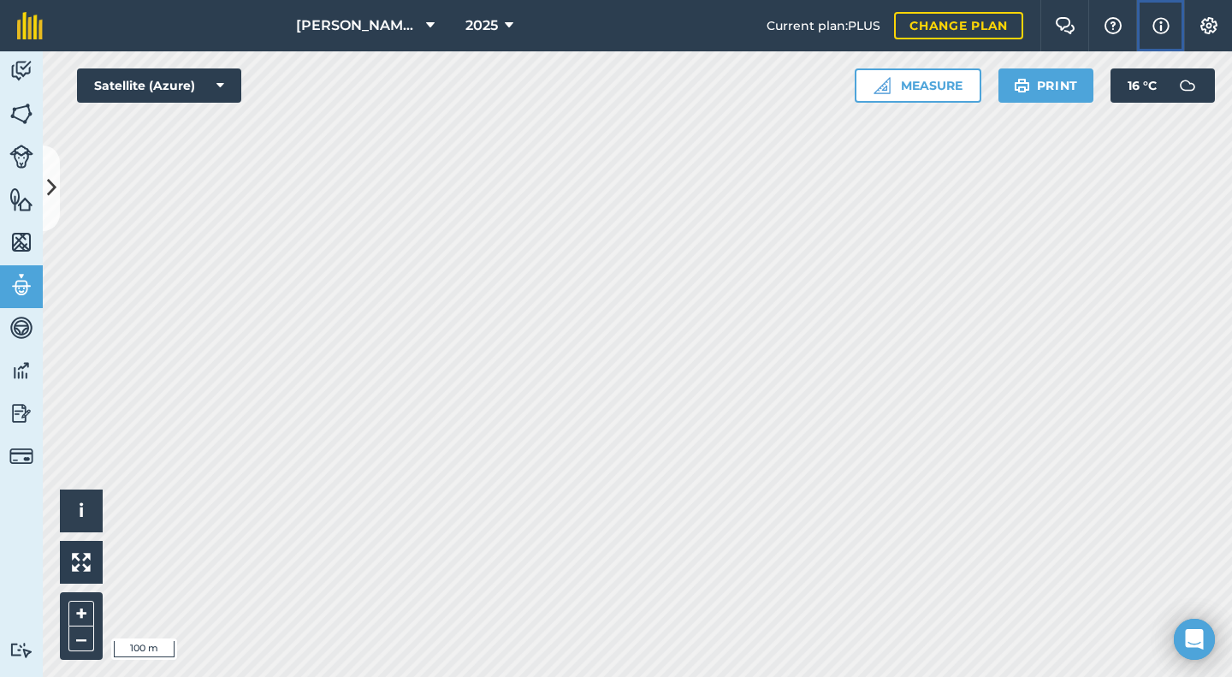
click at [1158, 24] on img at bounding box center [1160, 25] width 17 height 21
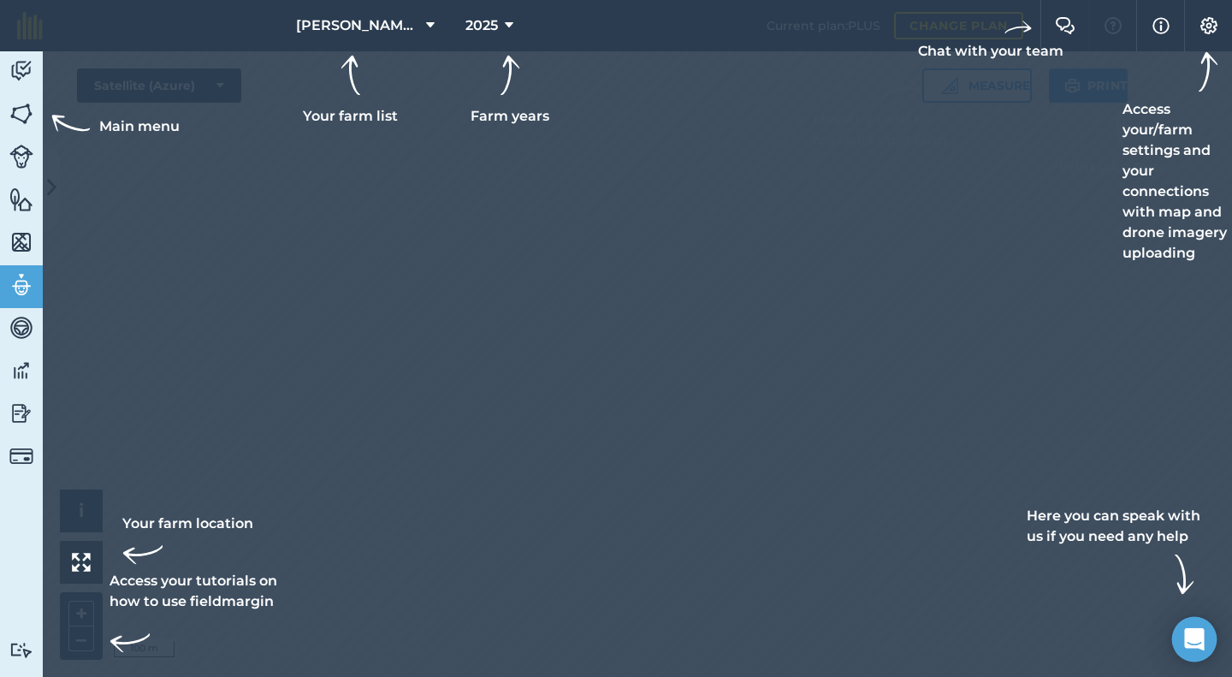
click at [1199, 643] on icon "Open Intercom Messenger" at bounding box center [1194, 639] width 20 height 22
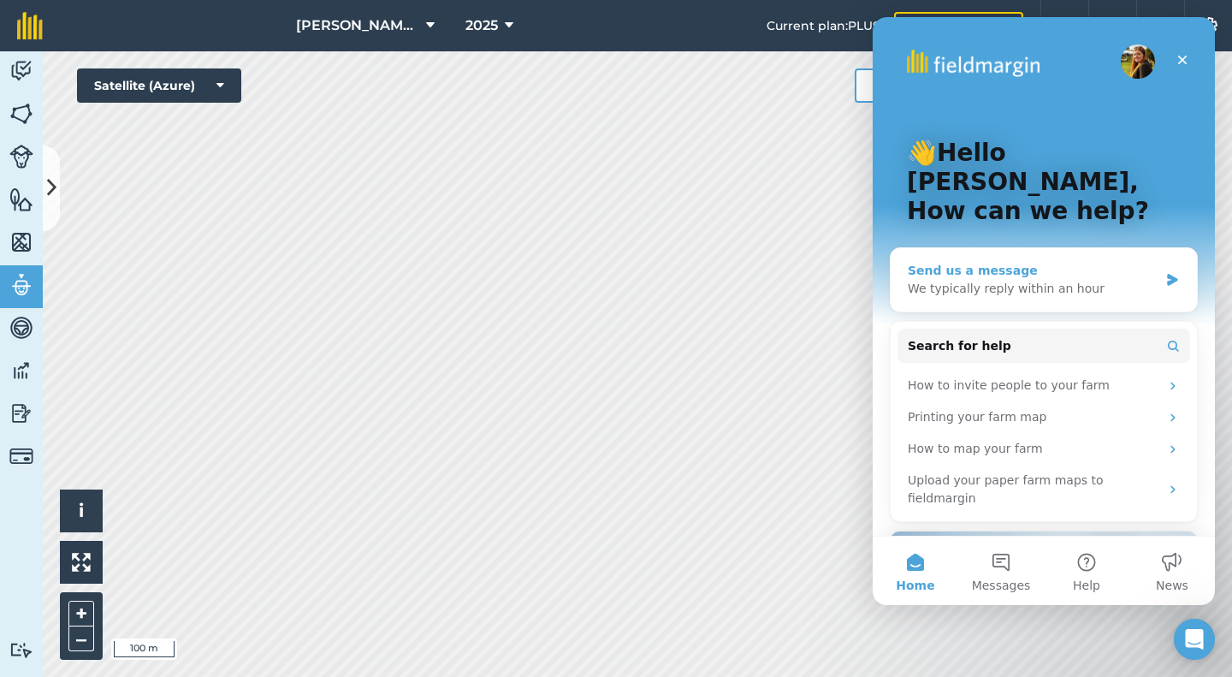
click at [933, 280] on div "We typically reply within an hour" at bounding box center [1033, 289] width 251 height 18
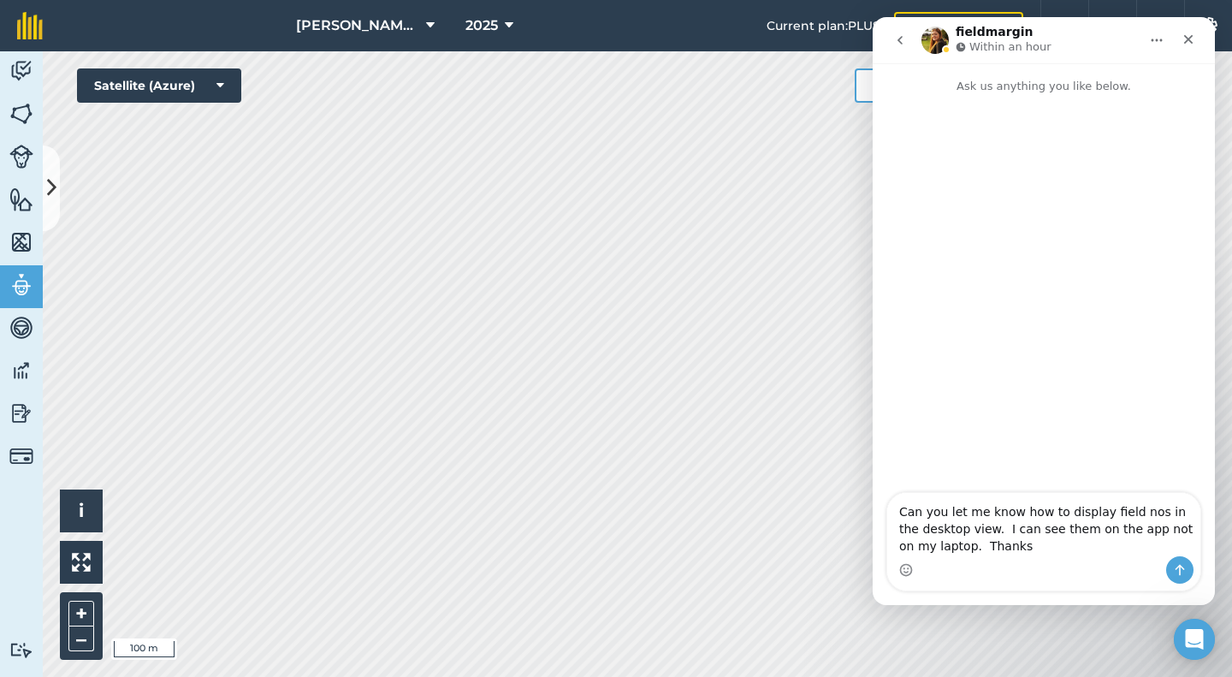
drag, startPoint x: 971, startPoint y: 530, endPoint x: 981, endPoint y: 521, distance: 13.9
click at [971, 530] on textarea "Can you let me know how to display field nos in the desktop view. I can see the…" at bounding box center [1043, 524] width 313 height 63
type textarea "Can you let me know how to display field nos in the desktop view? I can see the…"
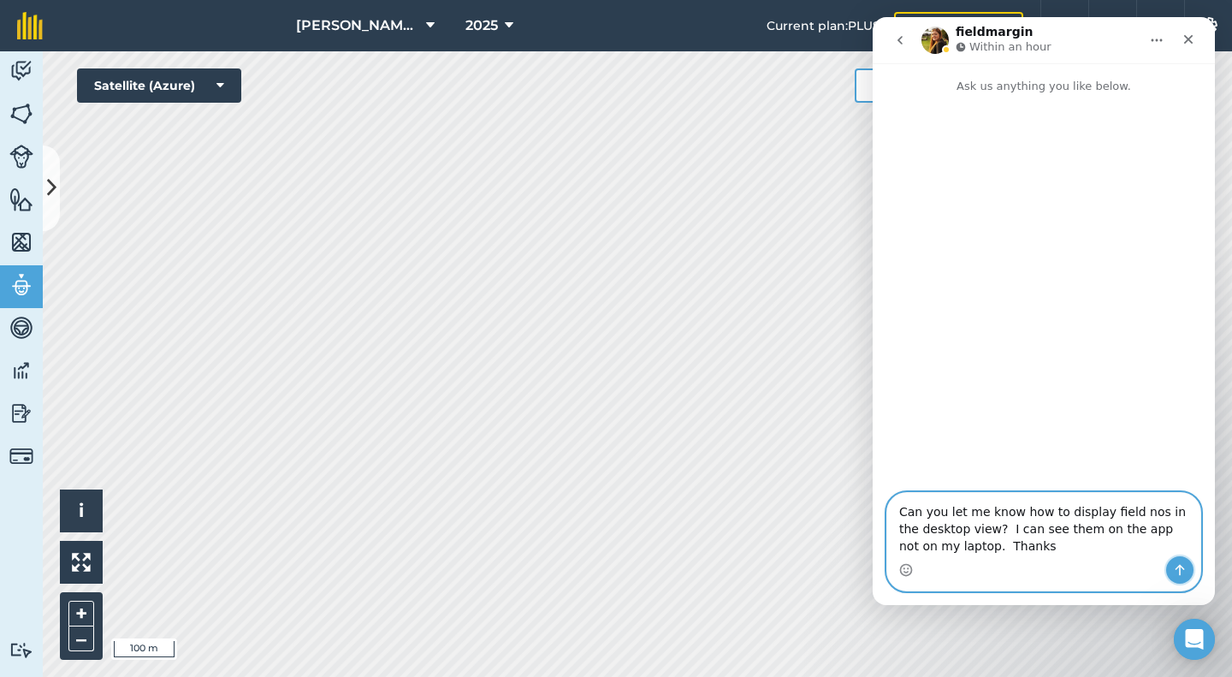
click at [1184, 569] on icon "Send a message…" at bounding box center [1180, 570] width 9 height 11
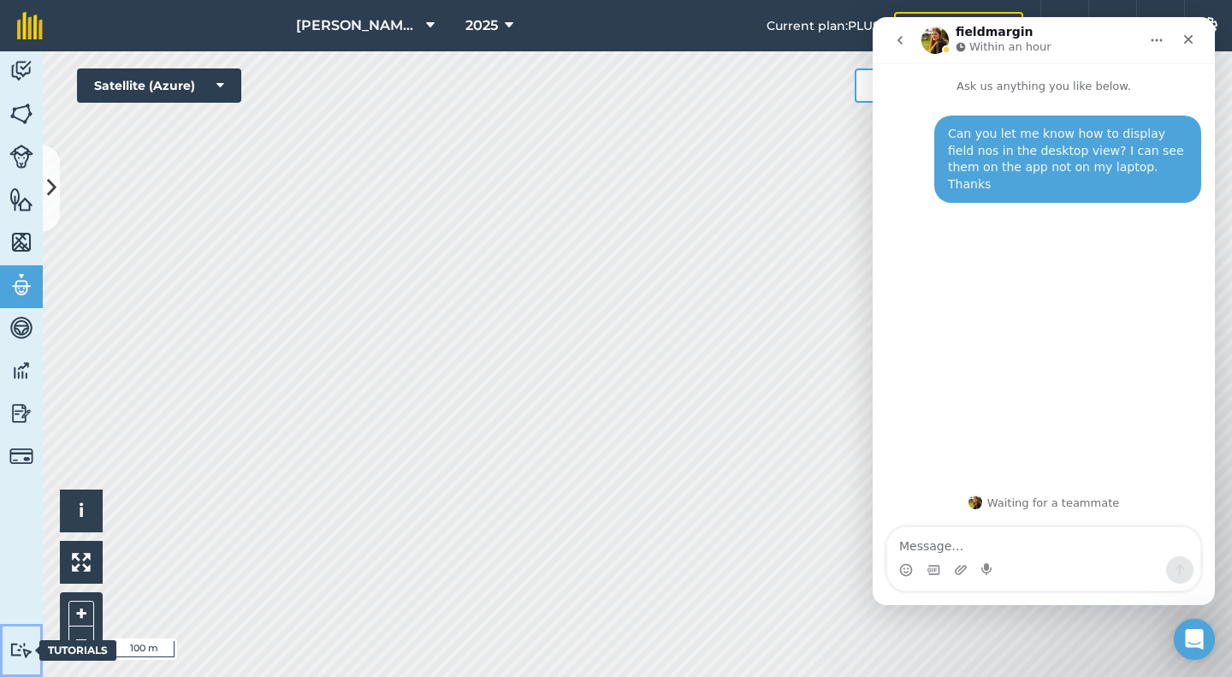
click at [22, 649] on img at bounding box center [21, 650] width 24 height 16
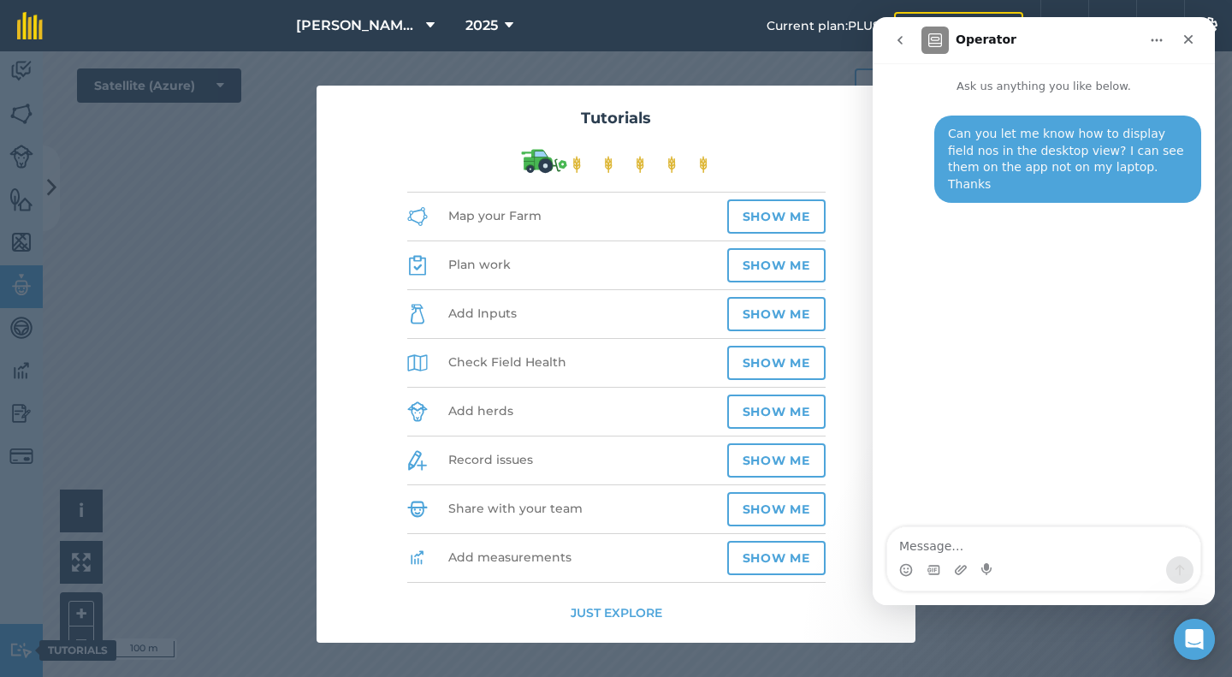
click at [22, 649] on div "Tutorials Map your Farm Show me Plan work Show me Add Inputs Show me Check Fiel…" at bounding box center [616, 363] width 1232 height 625
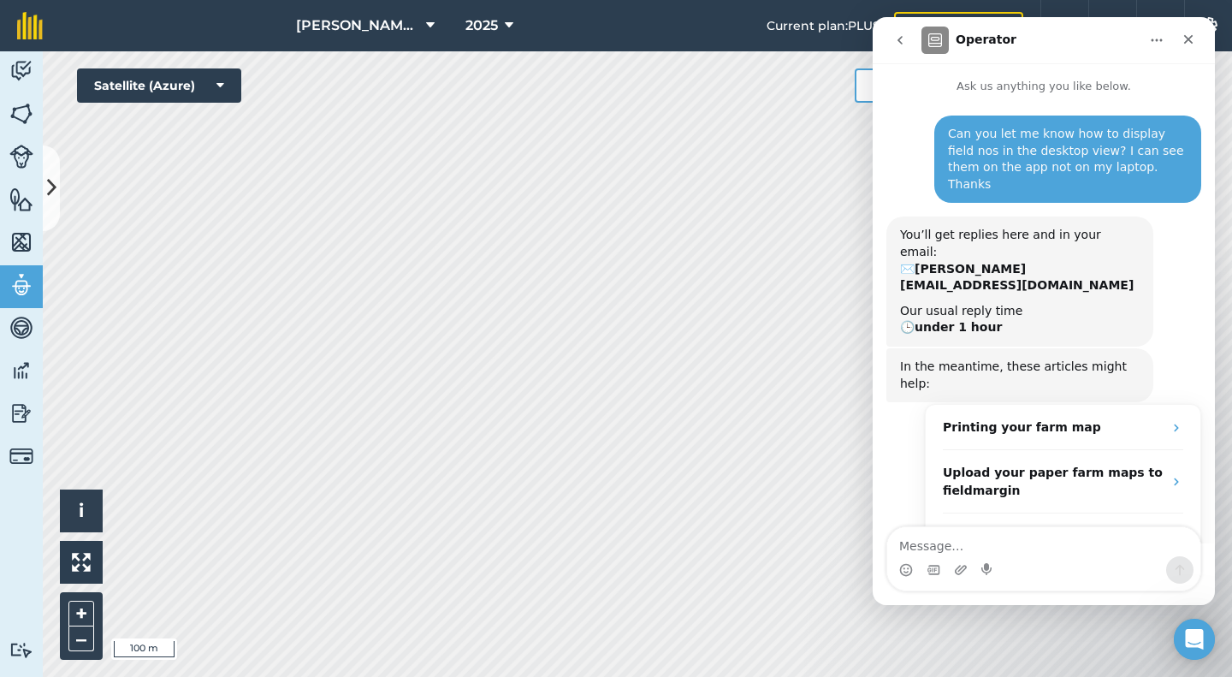
scroll to position [26, 0]
